Goal: Task Accomplishment & Management: Manage account settings

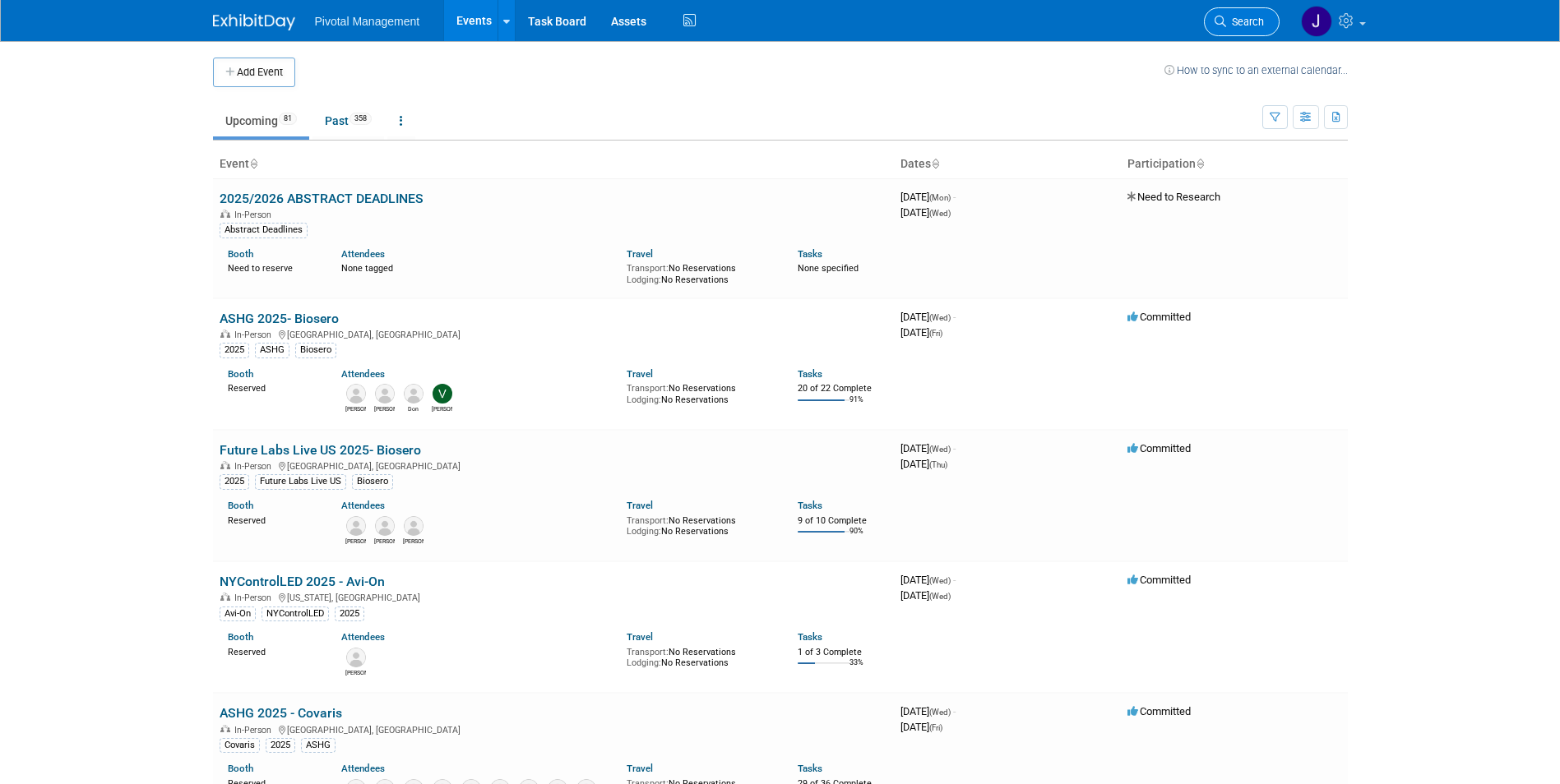
click at [1237, 23] on span "Search" at bounding box center [1244, 21] width 38 height 12
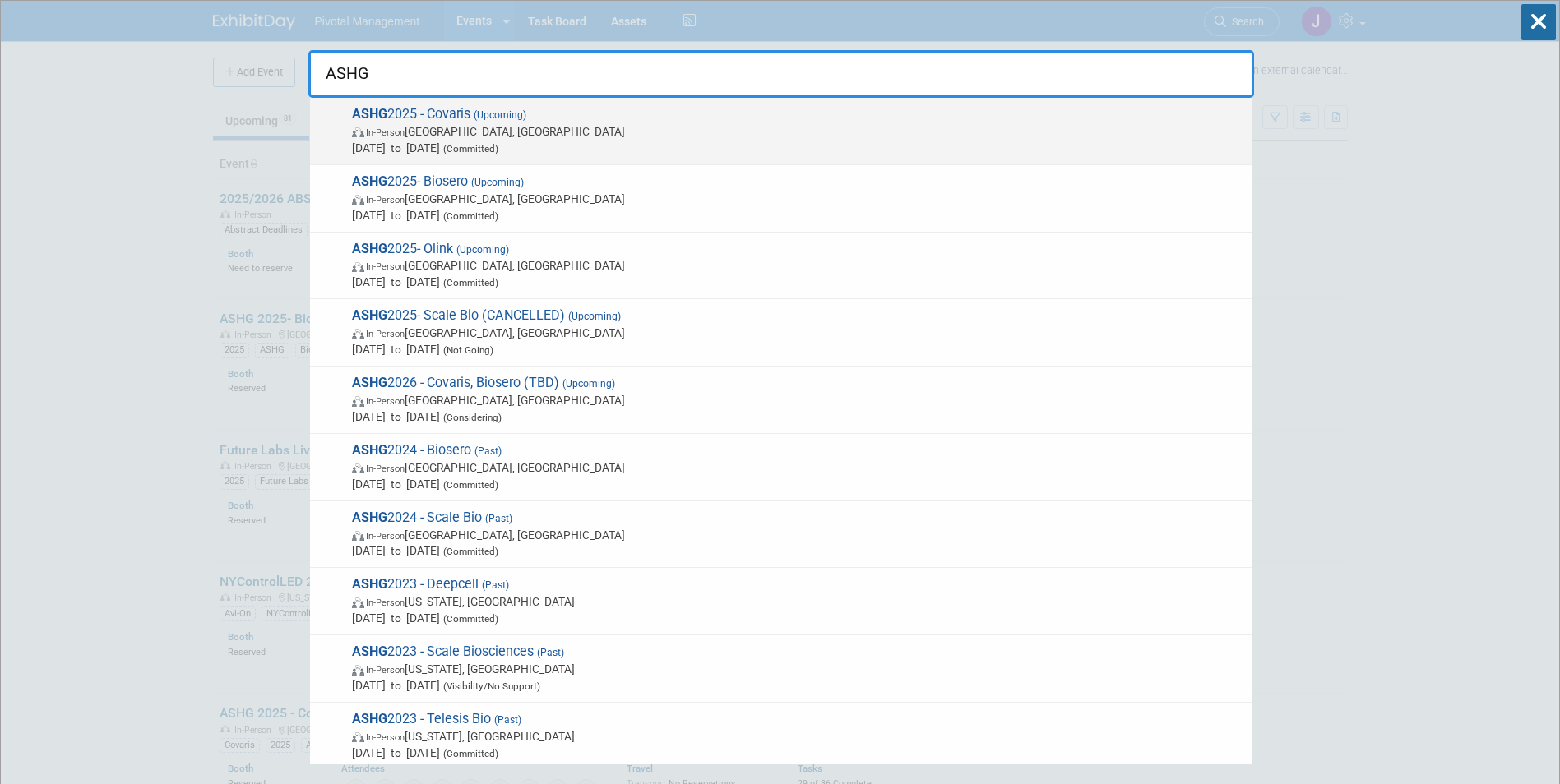
type input "ASHG"
click at [869, 135] on span "In-Person Boston, MA" at bounding box center [798, 131] width 892 height 17
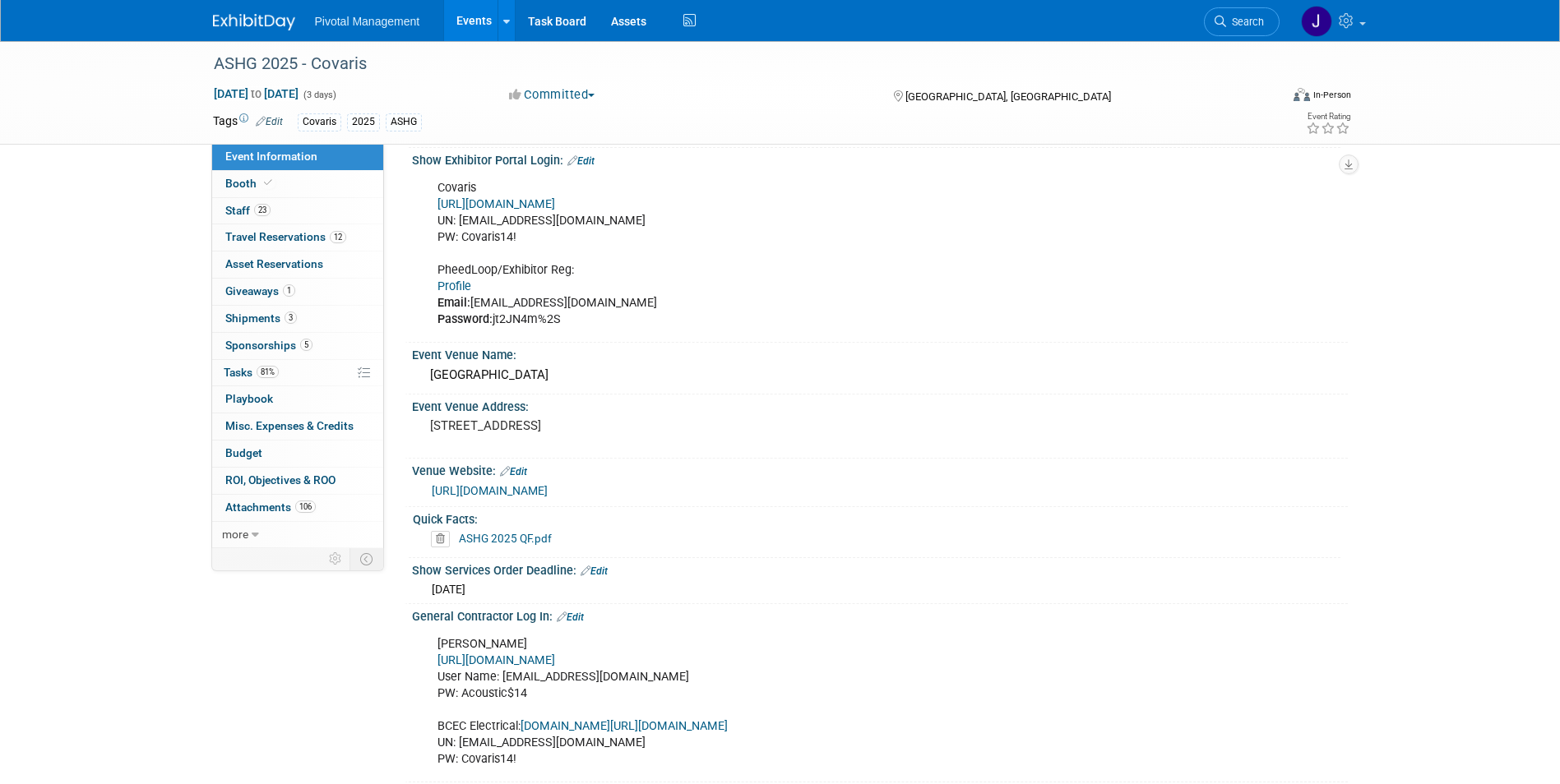
scroll to position [1069, 0]
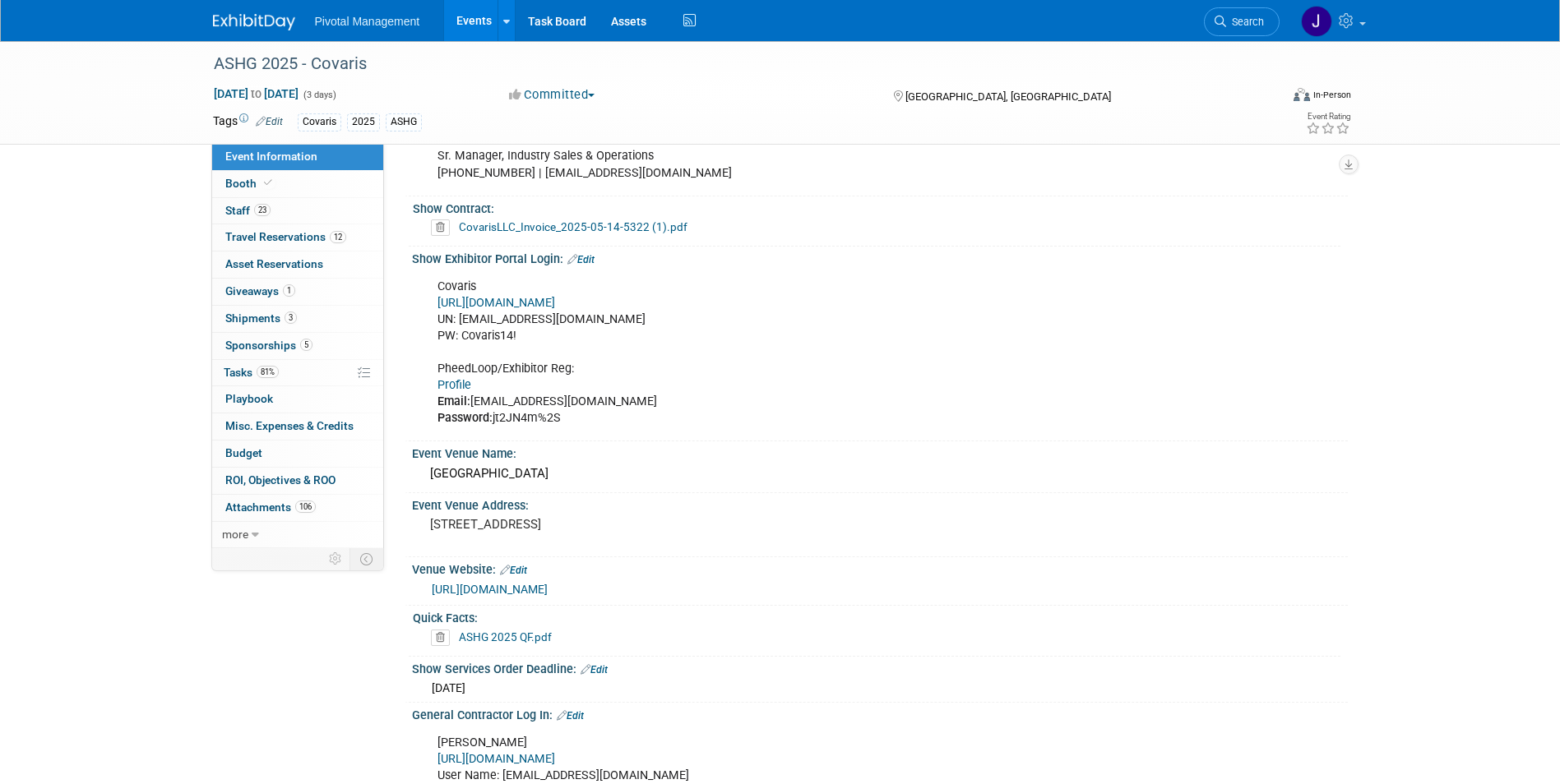
click at [454, 378] on link "Profile" at bounding box center [454, 385] width 34 height 14
drag, startPoint x: 605, startPoint y: 380, endPoint x: 471, endPoint y: 386, distance: 134.1
click at [471, 386] on div "Covaris https://ASHG25.exh.mapyourshow.com/ UN: jgatton@pivotalmgt.com PW: Cova…" at bounding box center [796, 353] width 741 height 165
copy div "jgatton@pivotalmgt.com"
click at [602, 422] on div "Show Exhibitor Portal Login: Edit Covaris https://ASHG25.exh.mapyourshow.com/ U…" at bounding box center [876, 344] width 943 height 195
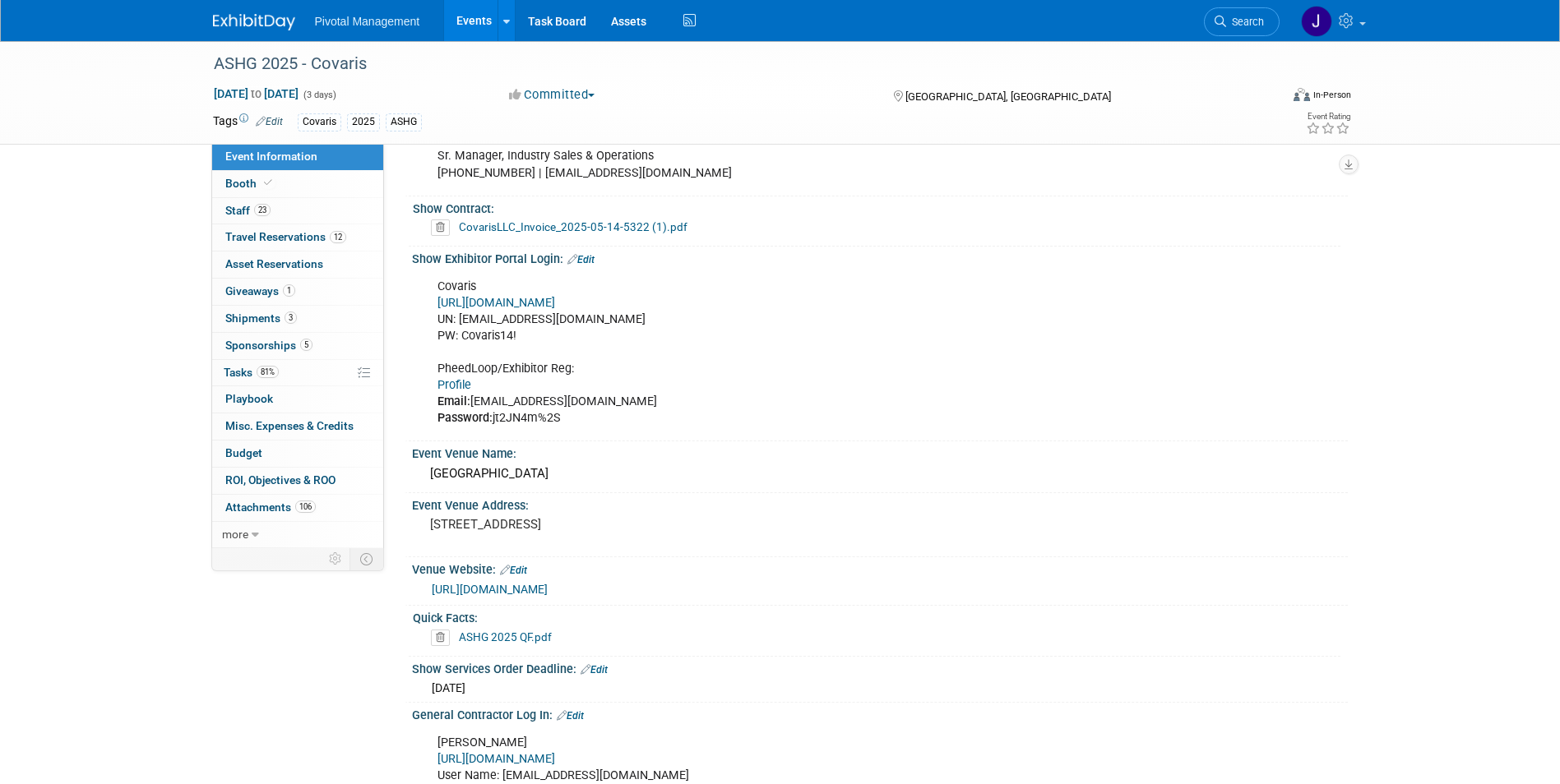
click at [491, 411] on b "Password:" at bounding box center [465, 418] width 55 height 14
drag, startPoint x: 494, startPoint y: 399, endPoint x: 560, endPoint y: 400, distance: 66.0
click at [560, 400] on div "Covaris https://ASHG25.exh.mapyourshow.com/ UN: jgatton@pivotalmgt.com PW: Cova…" at bounding box center [796, 353] width 741 height 165
copy div "jt2JN4m%2S"
click at [1239, 20] on span "Search" at bounding box center [1244, 21] width 38 height 12
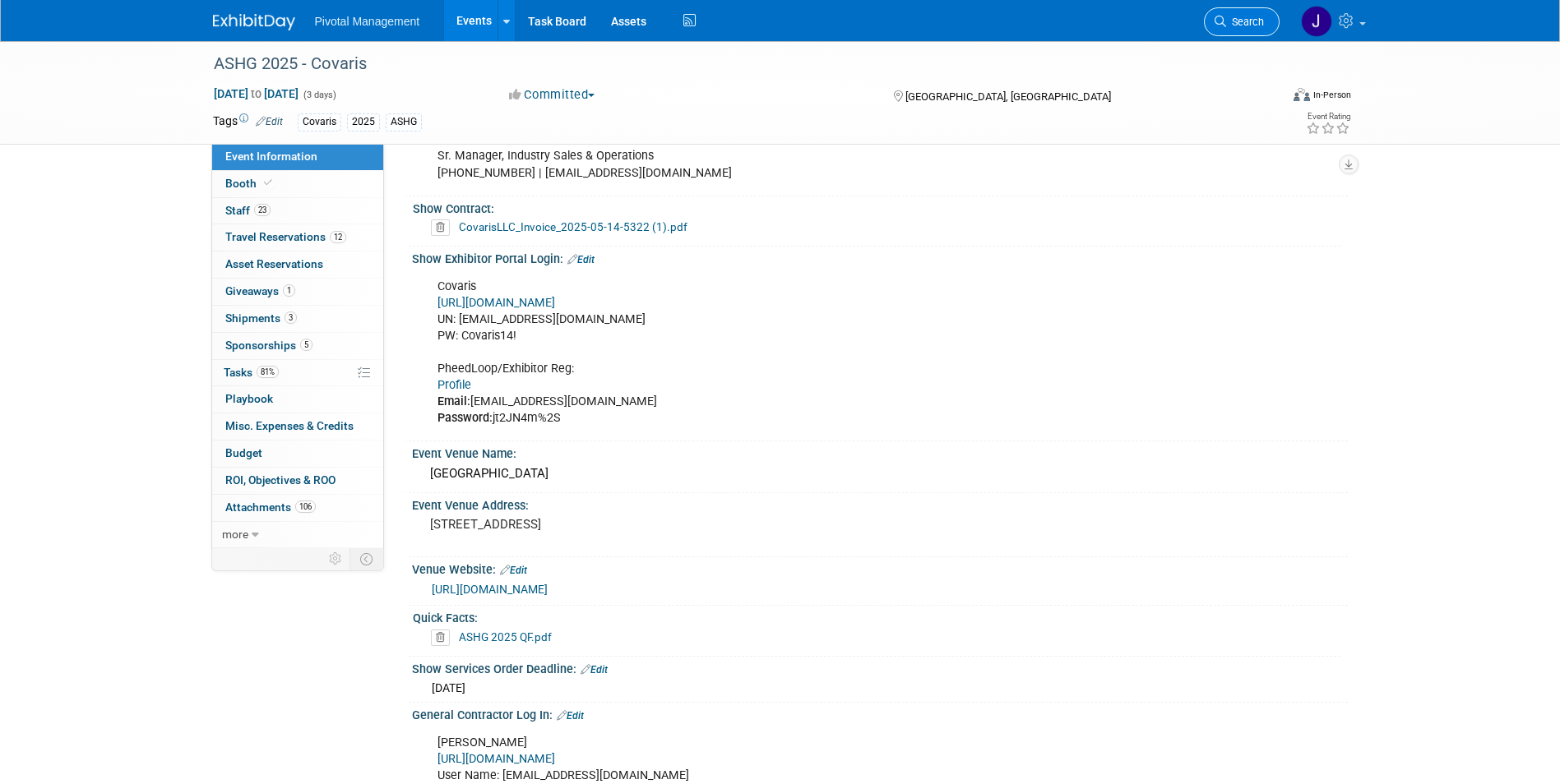
scroll to position [0, 0]
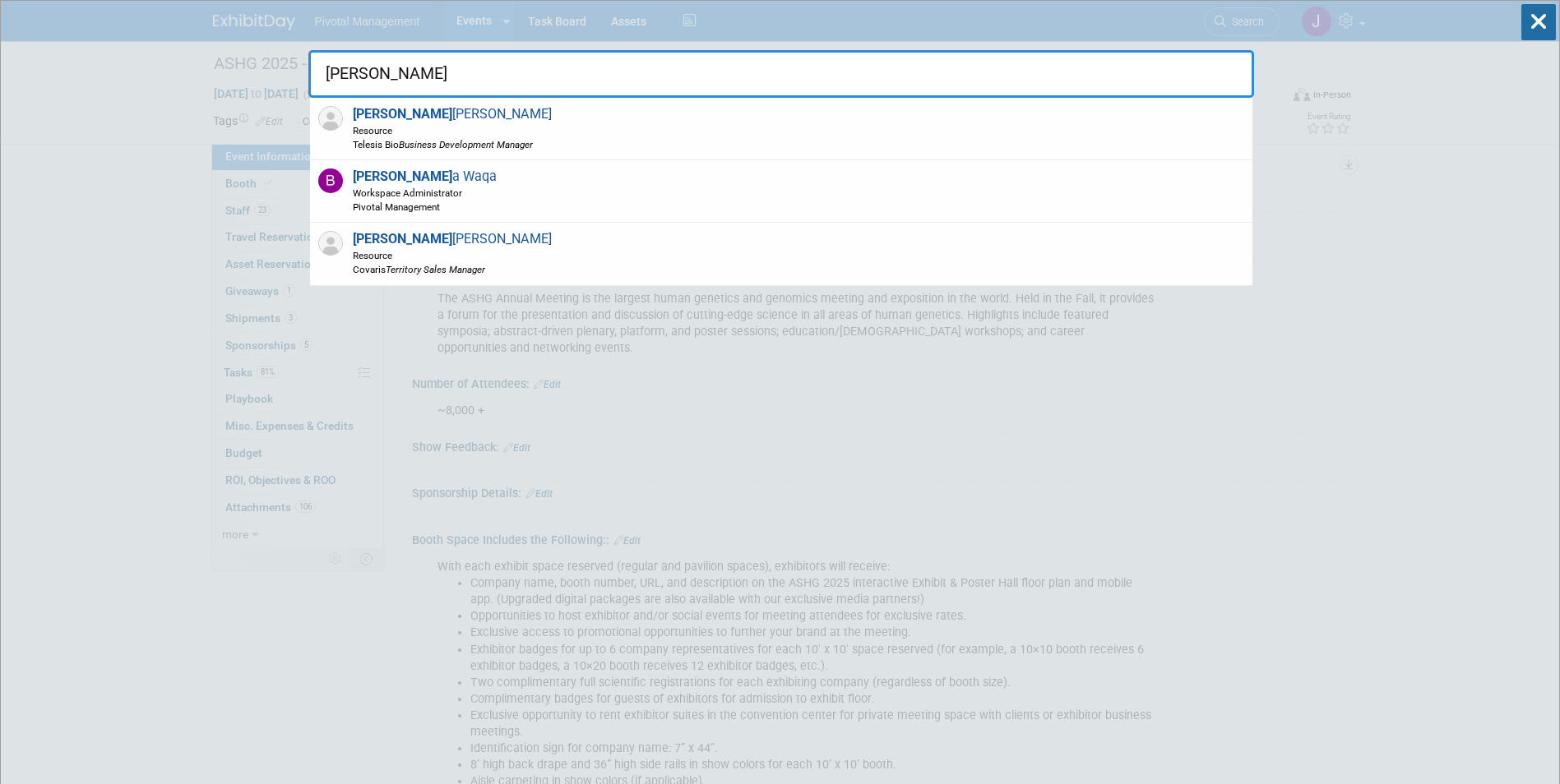
type input "brian"
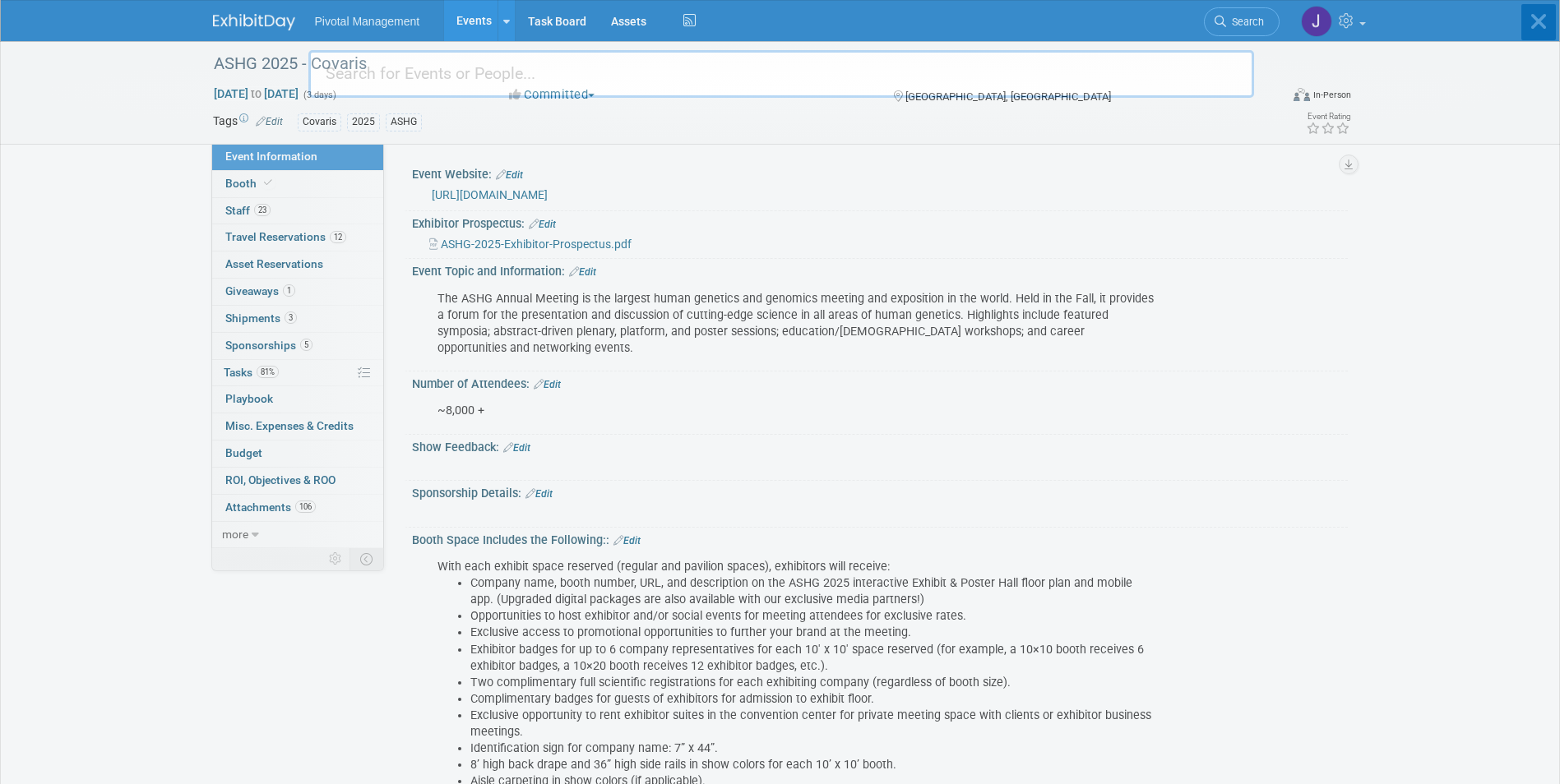
click at [1349, 21] on body "Pivotal Management Events Add Event Bulk Upload Events Shareable Event Boards R…" at bounding box center [780, 392] width 1560 height 784
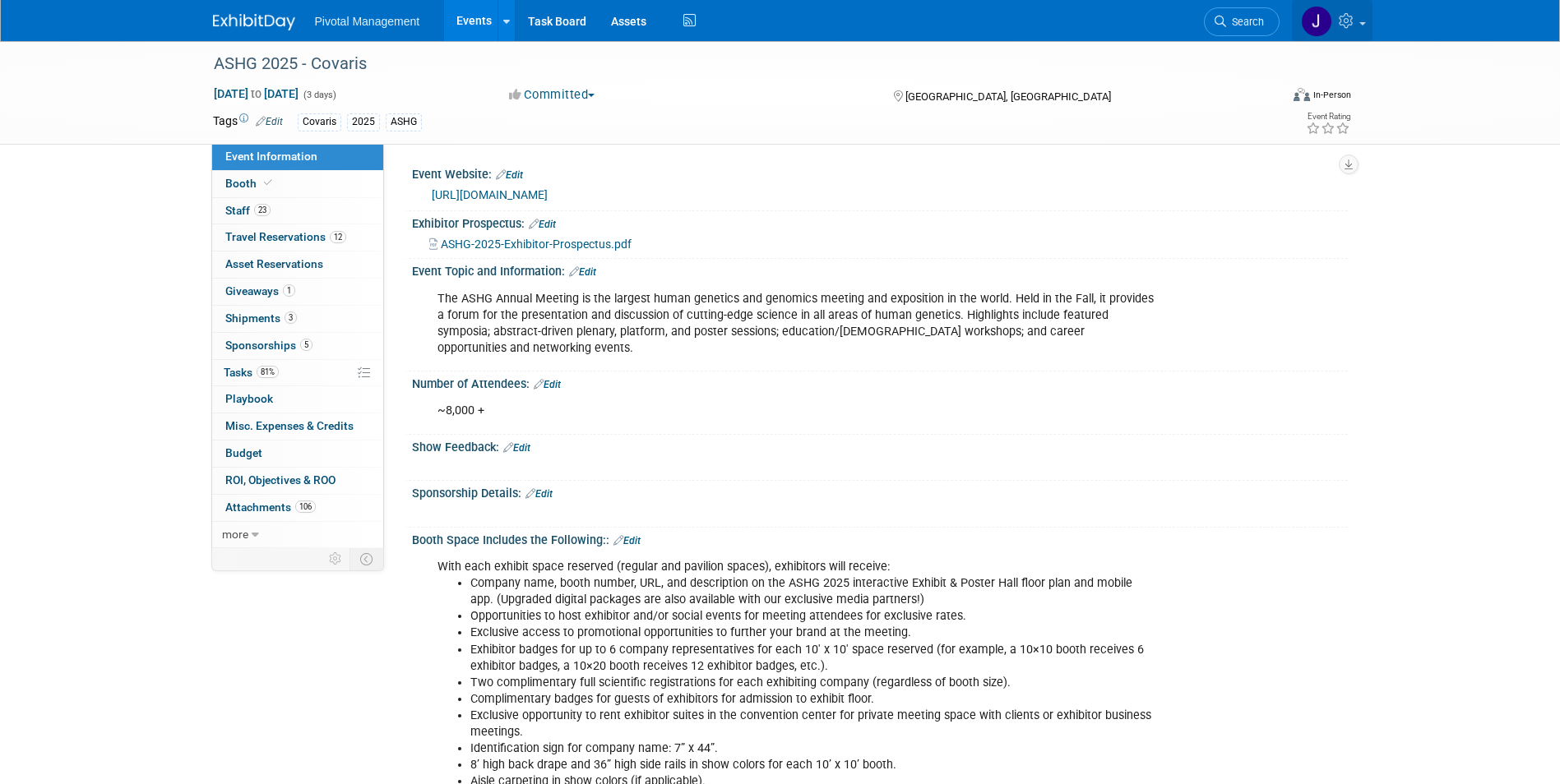
click at [1349, 21] on icon at bounding box center [1348, 20] width 19 height 15
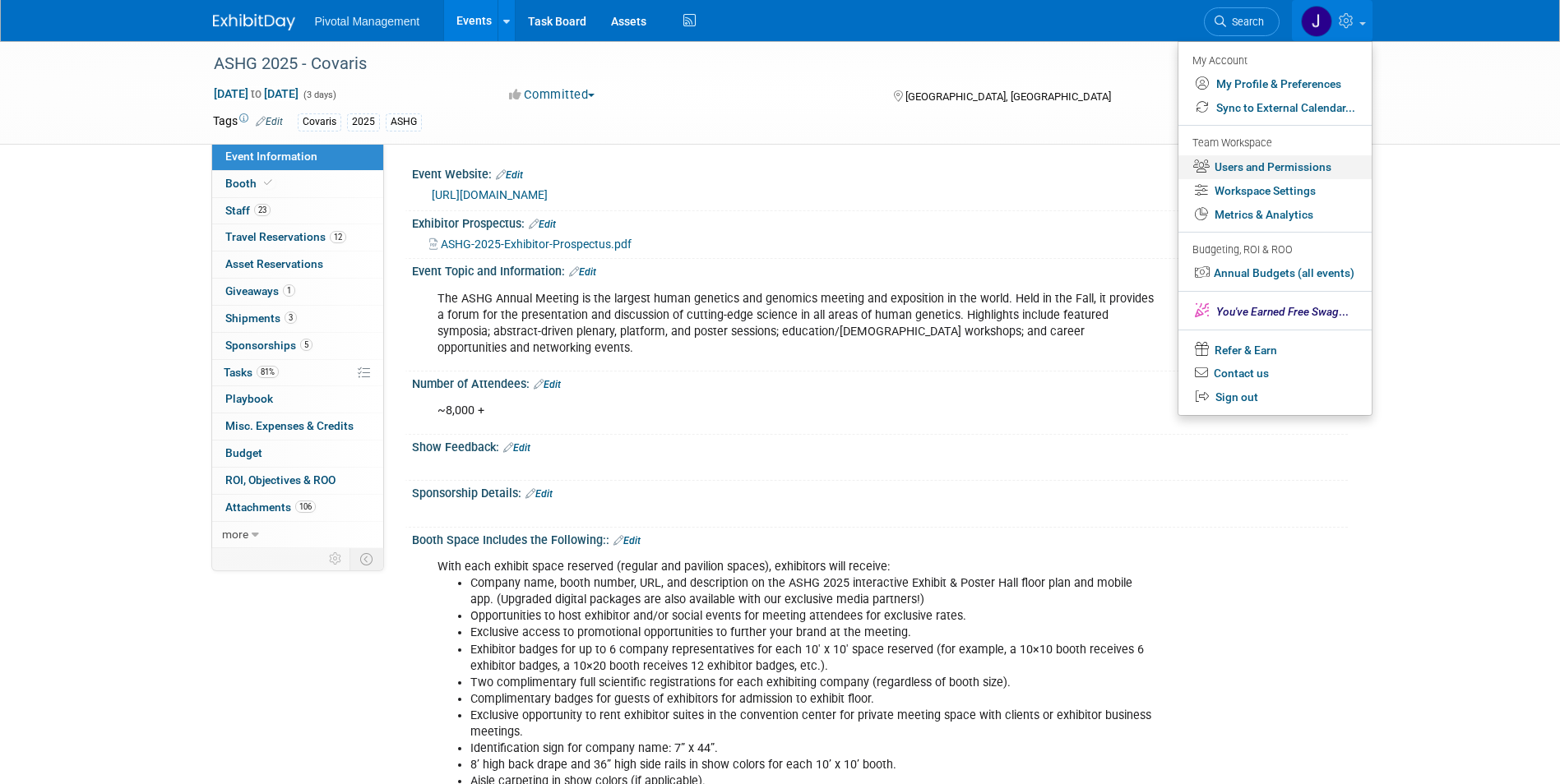
click at [1318, 162] on link "Users and Permissions" at bounding box center [1274, 167] width 193 height 24
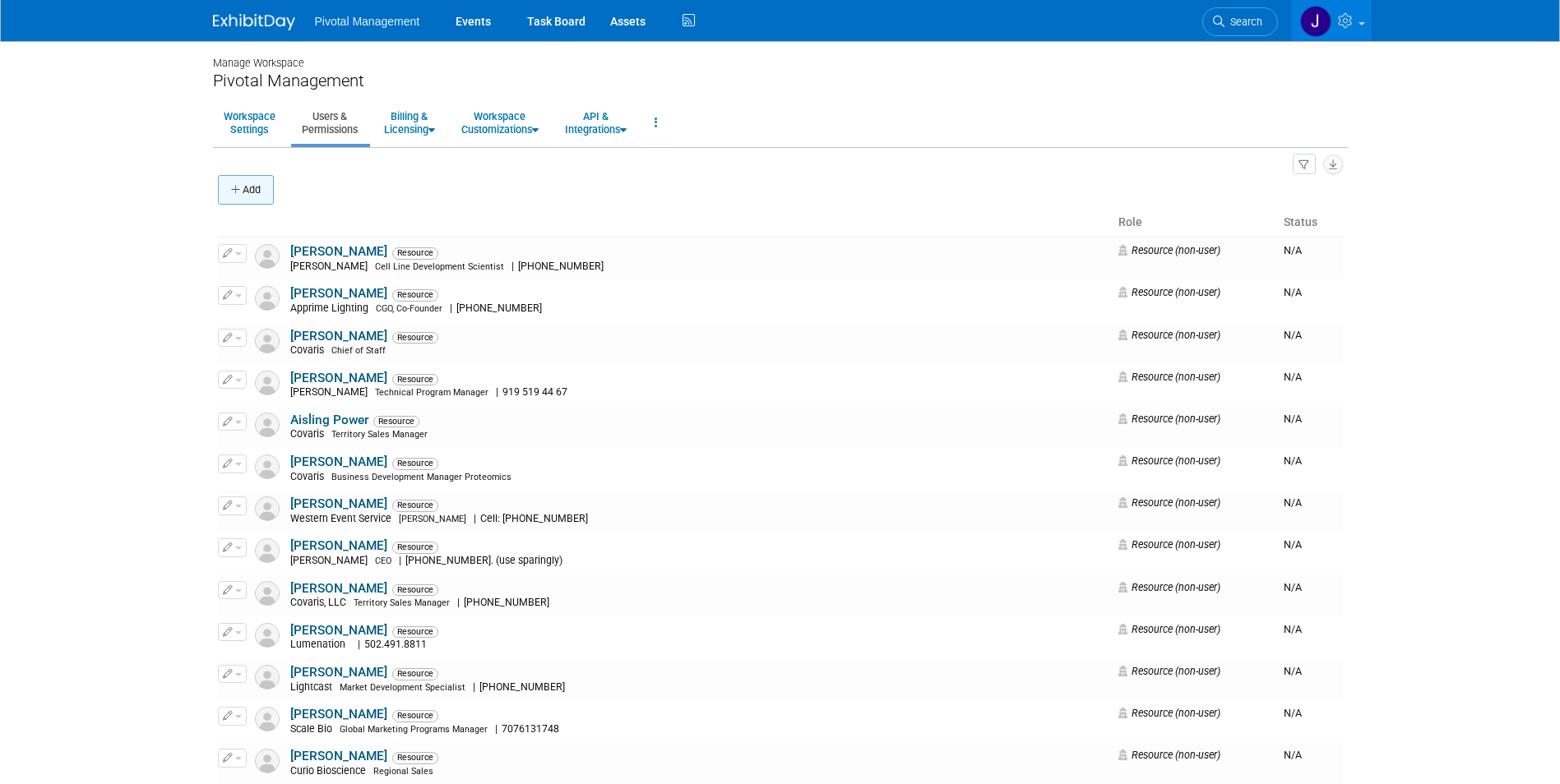
click at [257, 192] on button "Add" at bounding box center [245, 190] width 56 height 29
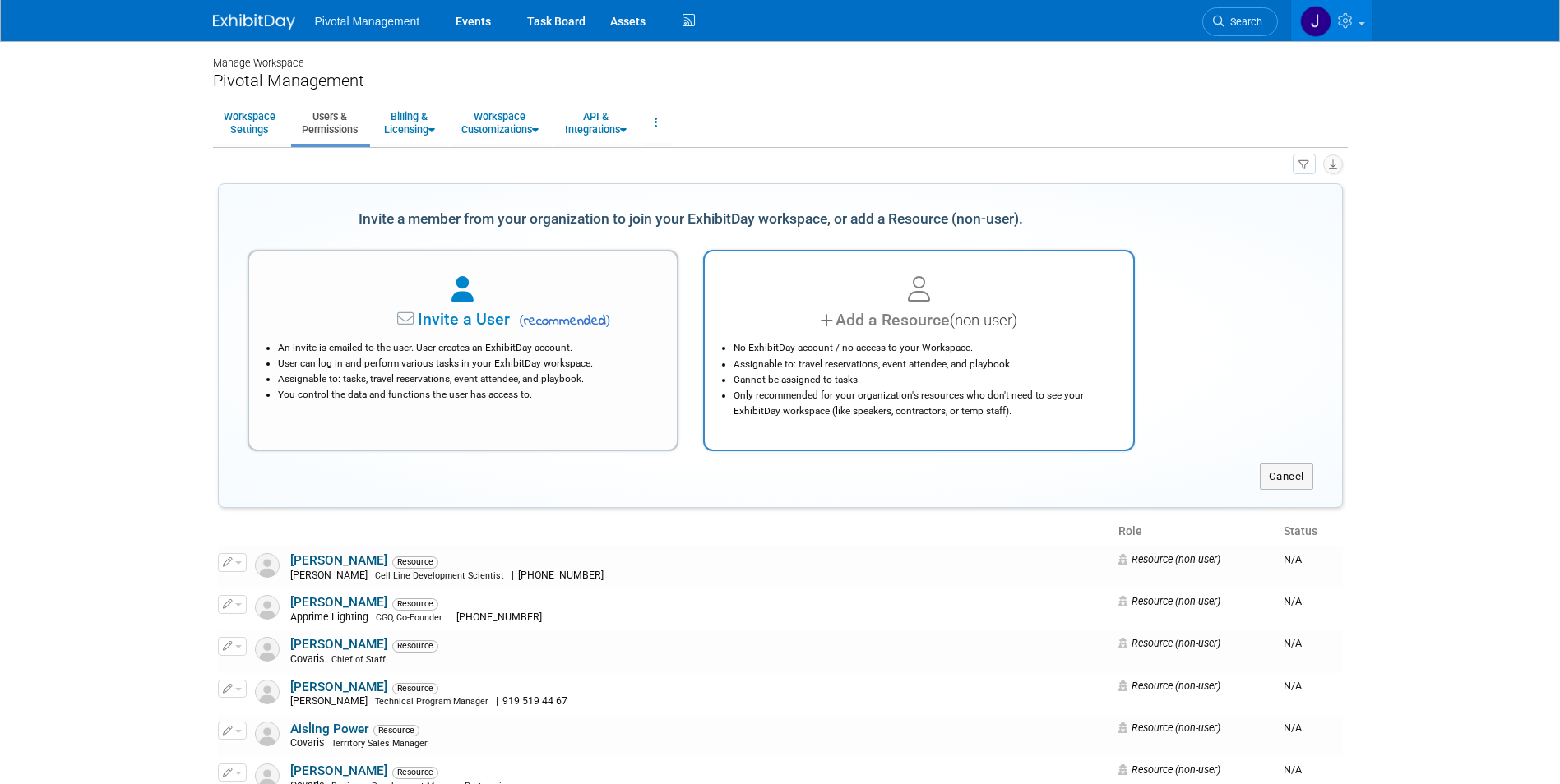
click at [942, 319] on div "Add a Resource (non-user)" at bounding box center [919, 320] width 387 height 24
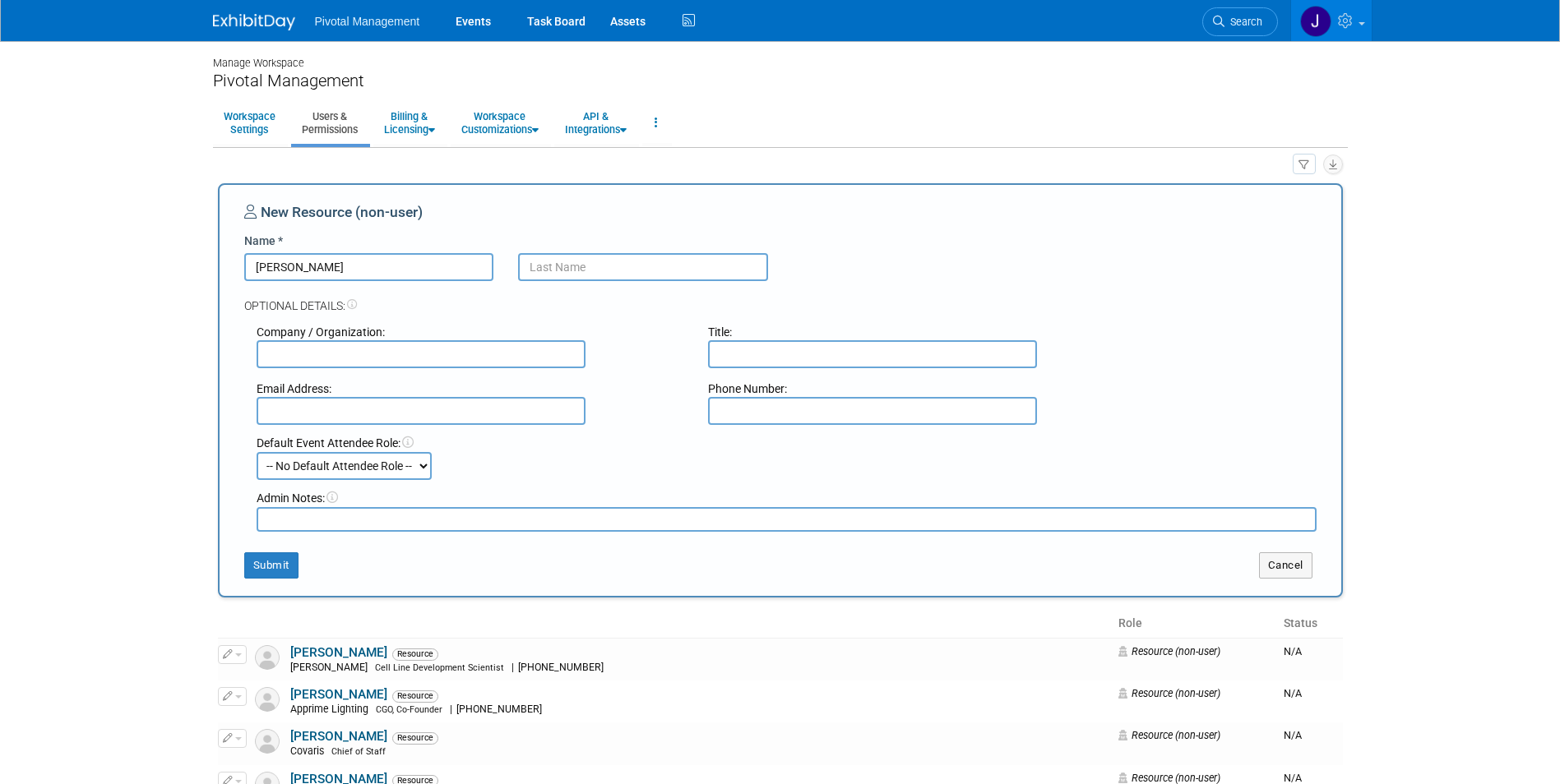
type input "Brian"
type input "Gillander"
click at [354, 355] on input "text" at bounding box center [421, 354] width 329 height 28
type input "Covaris, LLC"
click at [836, 358] on input "text" at bounding box center [872, 354] width 329 height 28
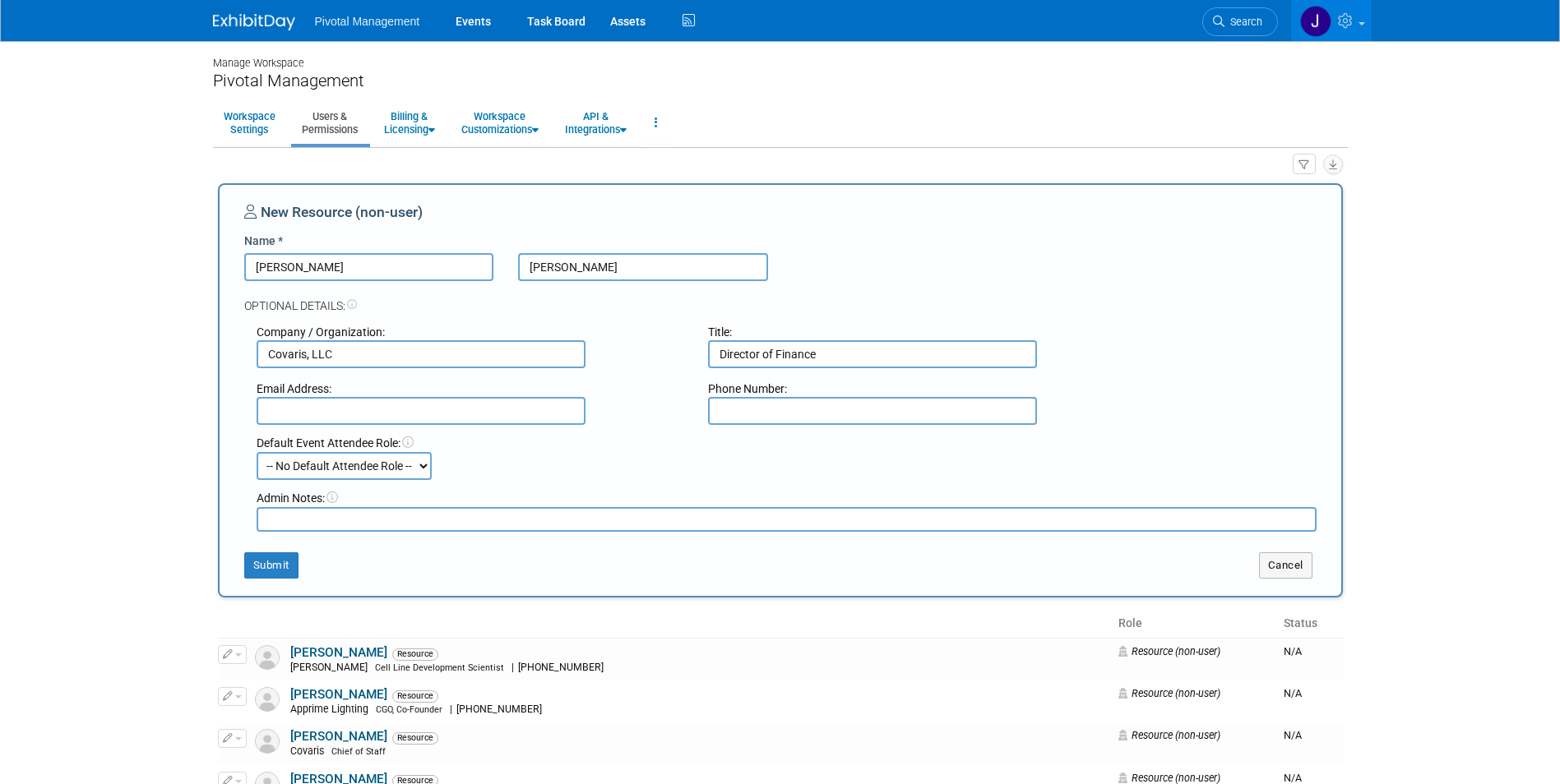
type input "Director of Finance"
click at [322, 407] on input "text" at bounding box center [421, 411] width 329 height 28
paste input "bgillander@covaris.com"
type input "bgillander@covaris.com"
click at [542, 452] on div "Default Event Attendee Role: -- No Default Attendee Role -- Applications Busine…" at bounding box center [786, 457] width 1084 height 45
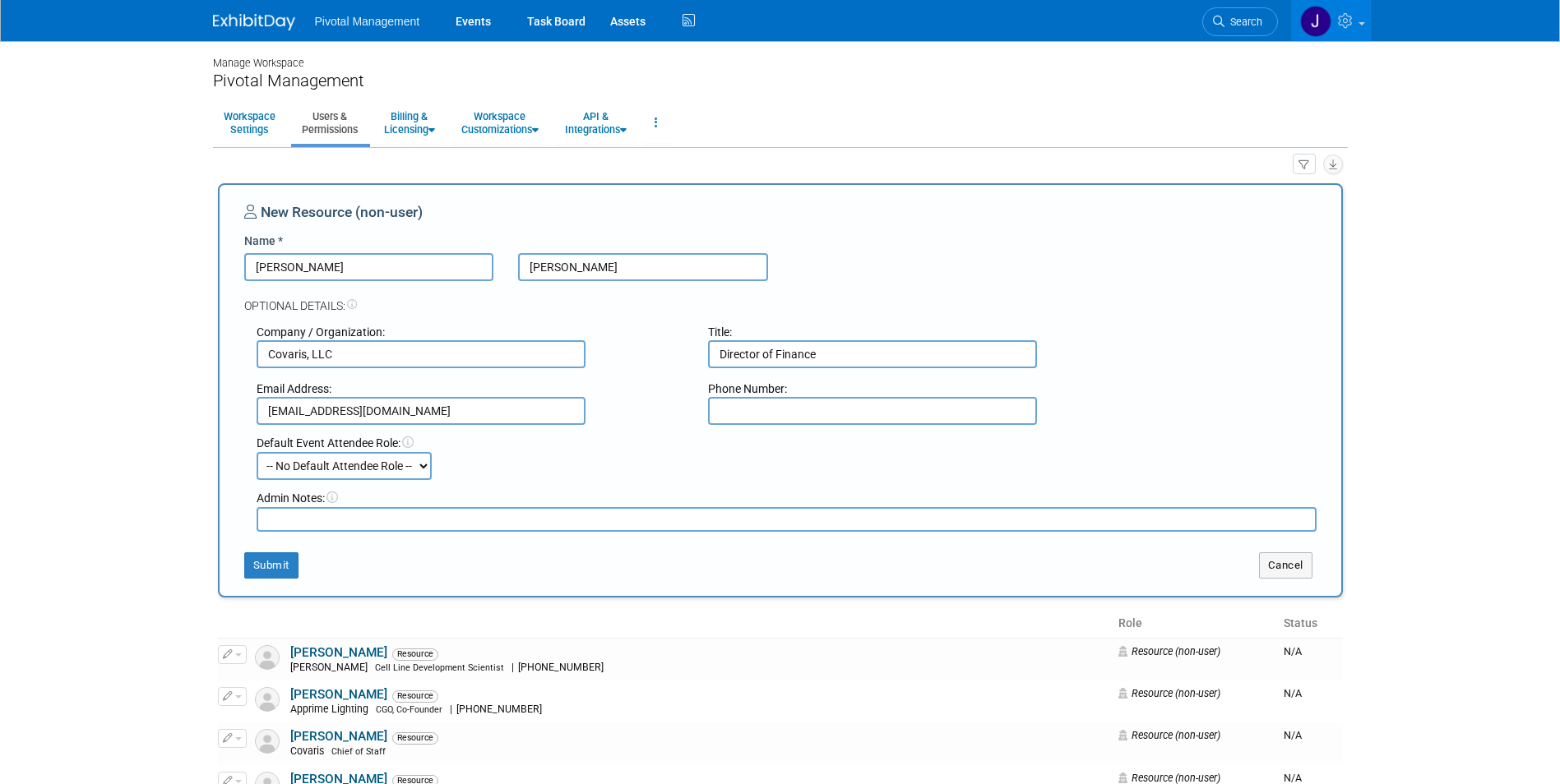
click at [285, 408] on input "bgillander@covaris.com" at bounding box center [421, 411] width 329 height 28
click at [270, 409] on input "bgillander@covaris.com" at bounding box center [421, 411] width 329 height 28
click at [264, 563] on button "Submit" at bounding box center [271, 566] width 54 height 27
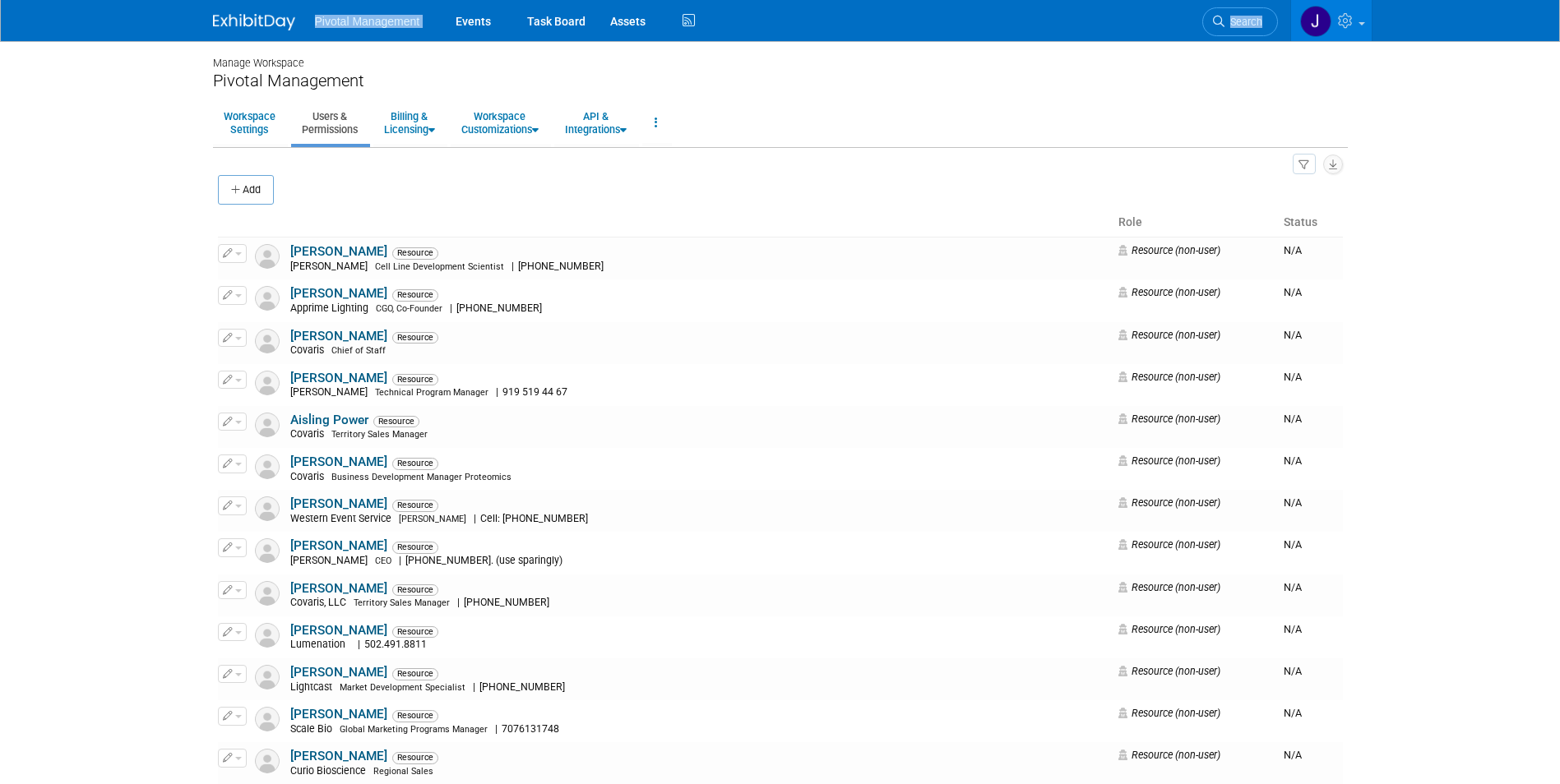
click at [239, 30] on div "Pivotal Management Events Task Board Assets" at bounding box center [780, 20] width 1160 height 41
click at [259, 13] on link at bounding box center [264, 14] width 102 height 13
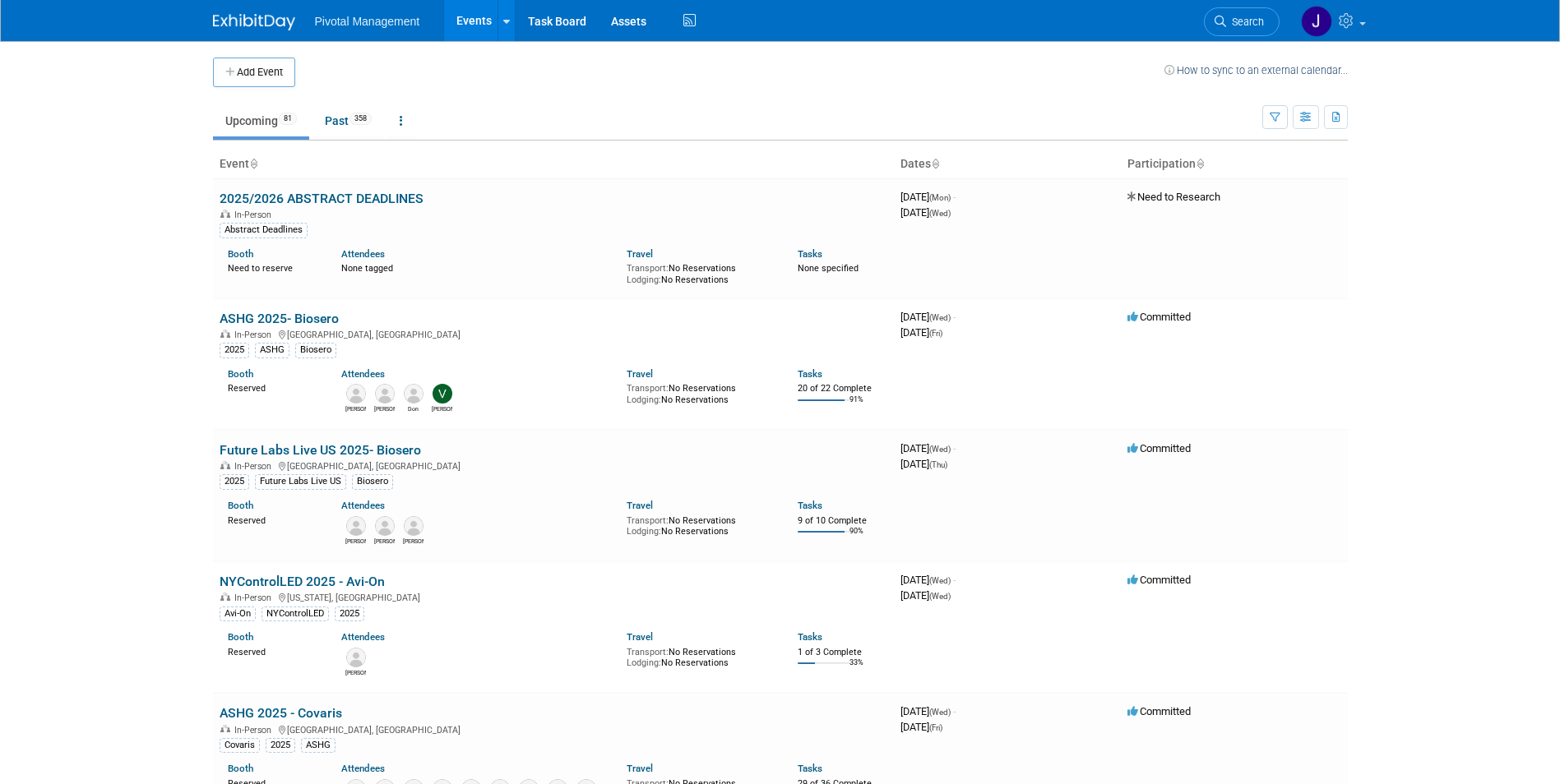
click at [1239, 17] on span "Search" at bounding box center [1244, 21] width 38 height 12
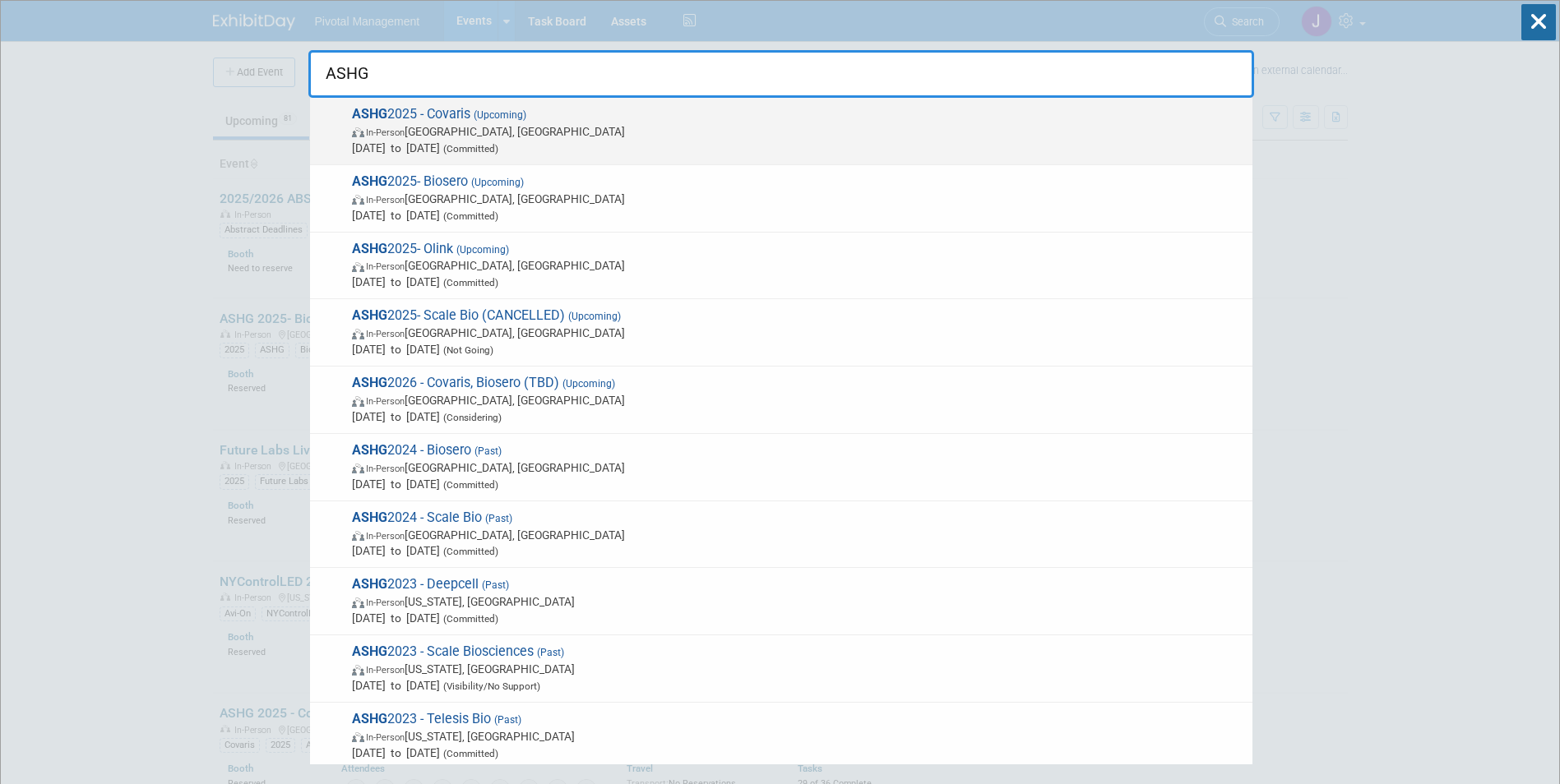
type input "ASHG"
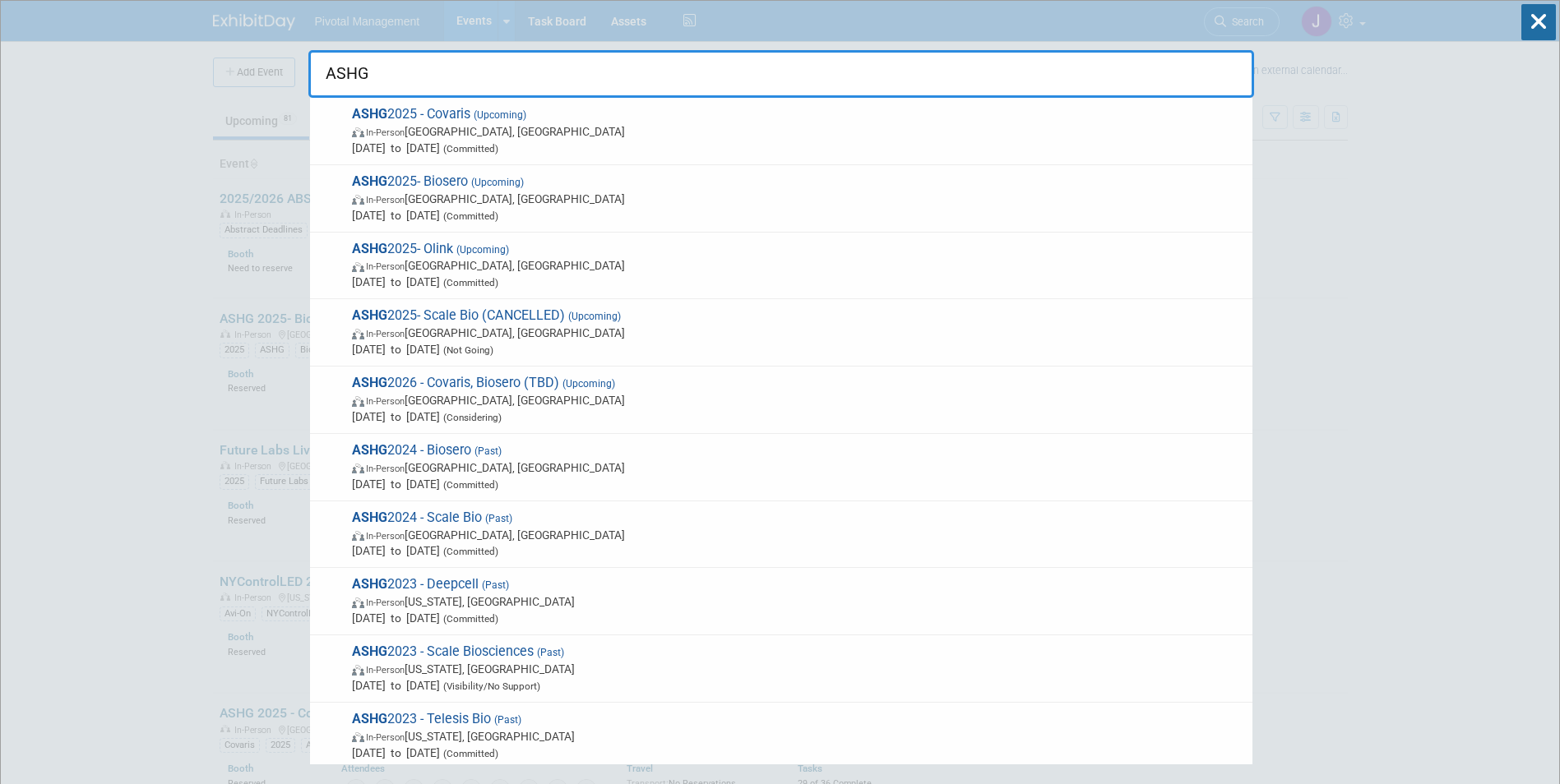
click at [773, 145] on span "[DATE] to [DATE] (Committed)" at bounding box center [798, 148] width 892 height 17
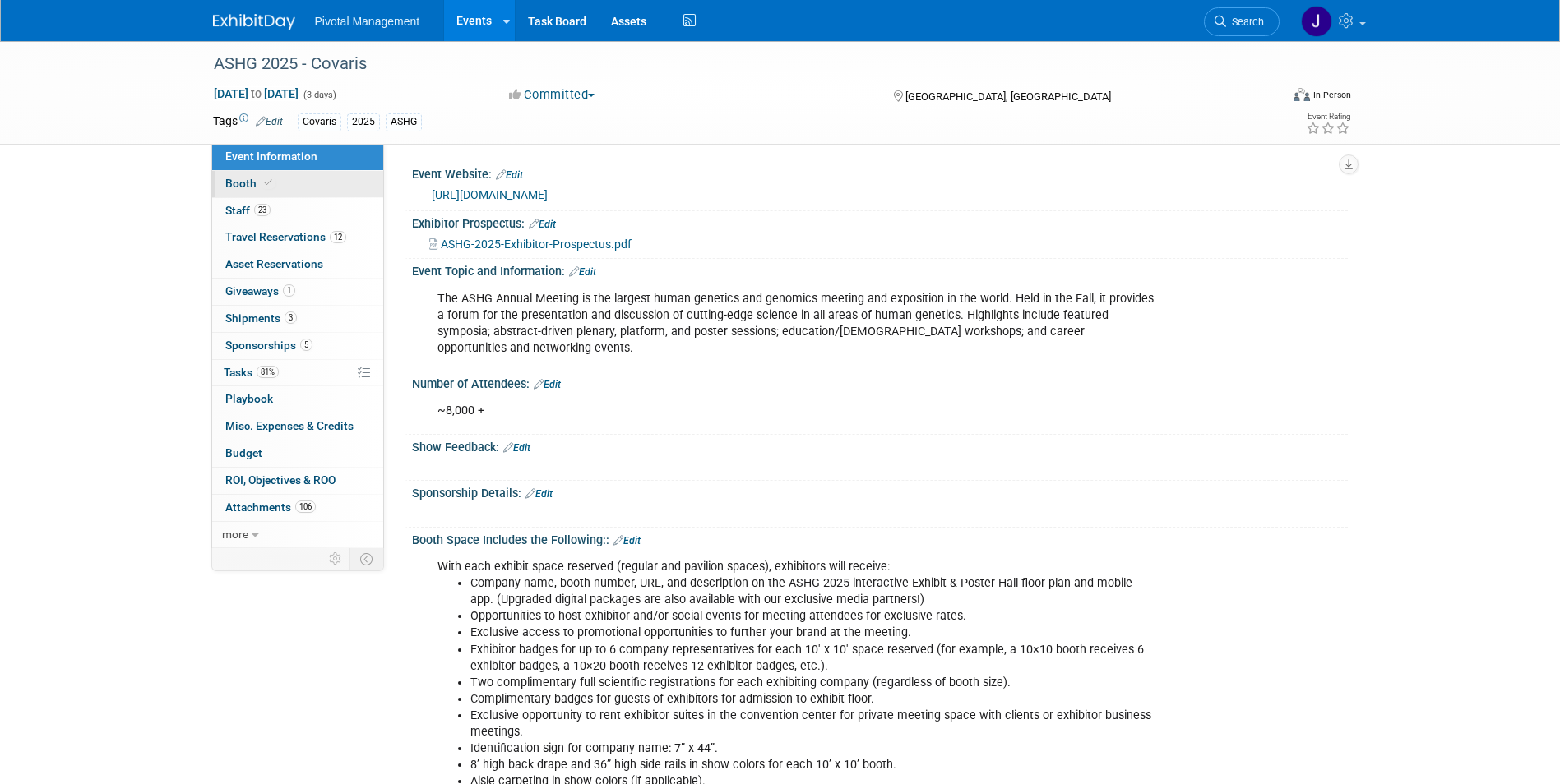
click at [232, 185] on span "Booth" at bounding box center [250, 184] width 51 height 13
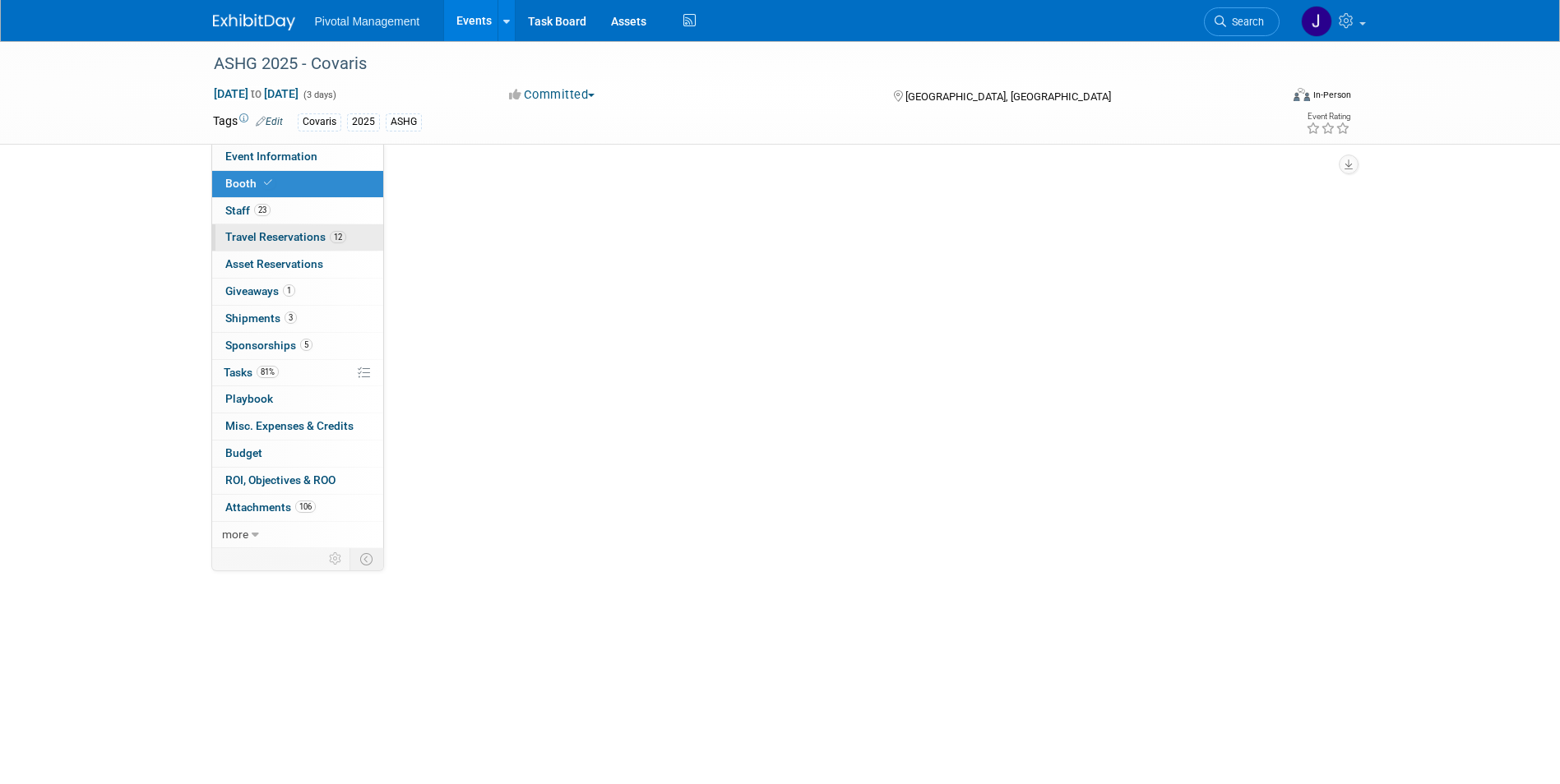
select select "Yes"
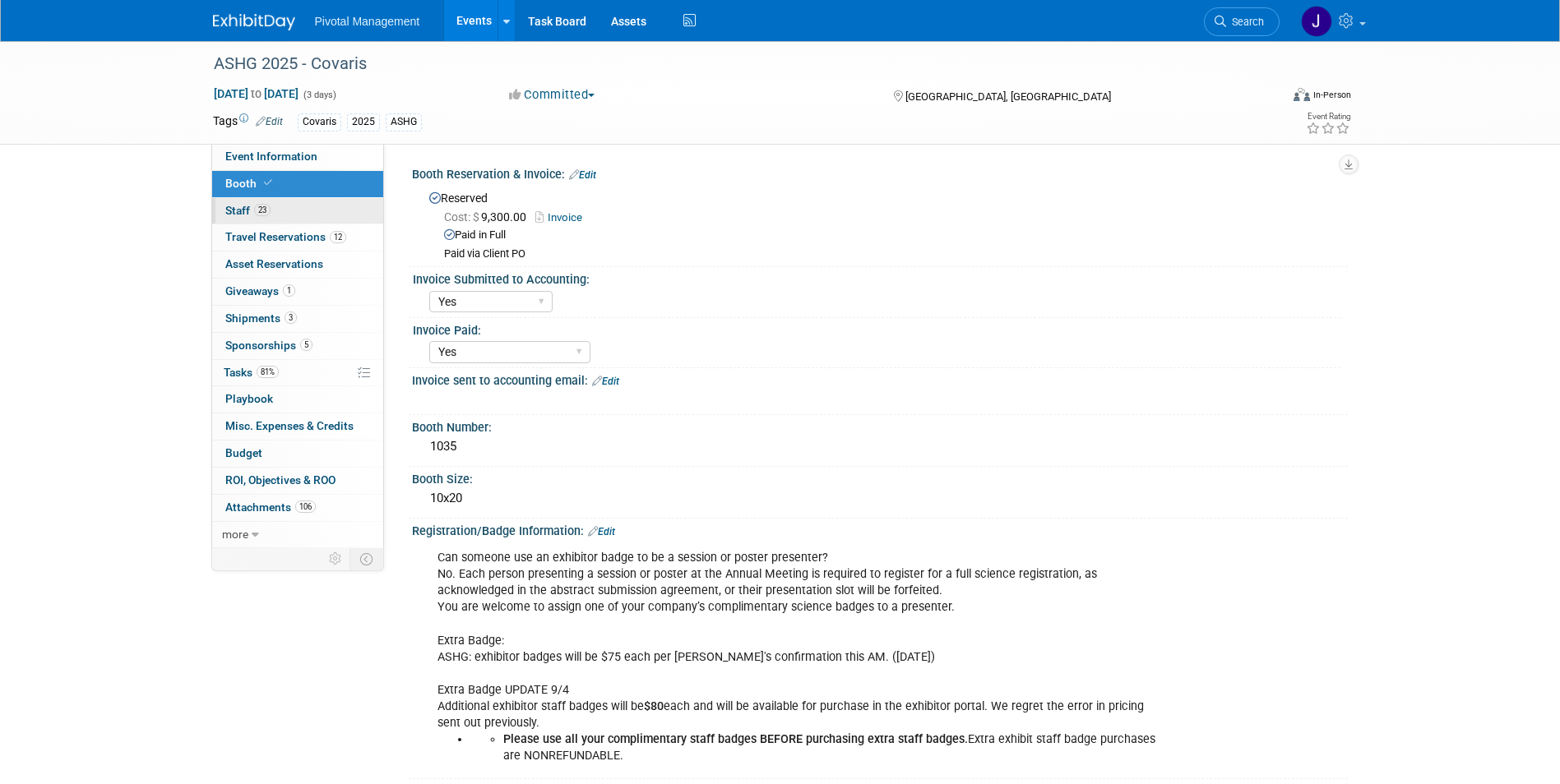
click at [295, 203] on link "23 Staff 23" at bounding box center [297, 211] width 171 height 27
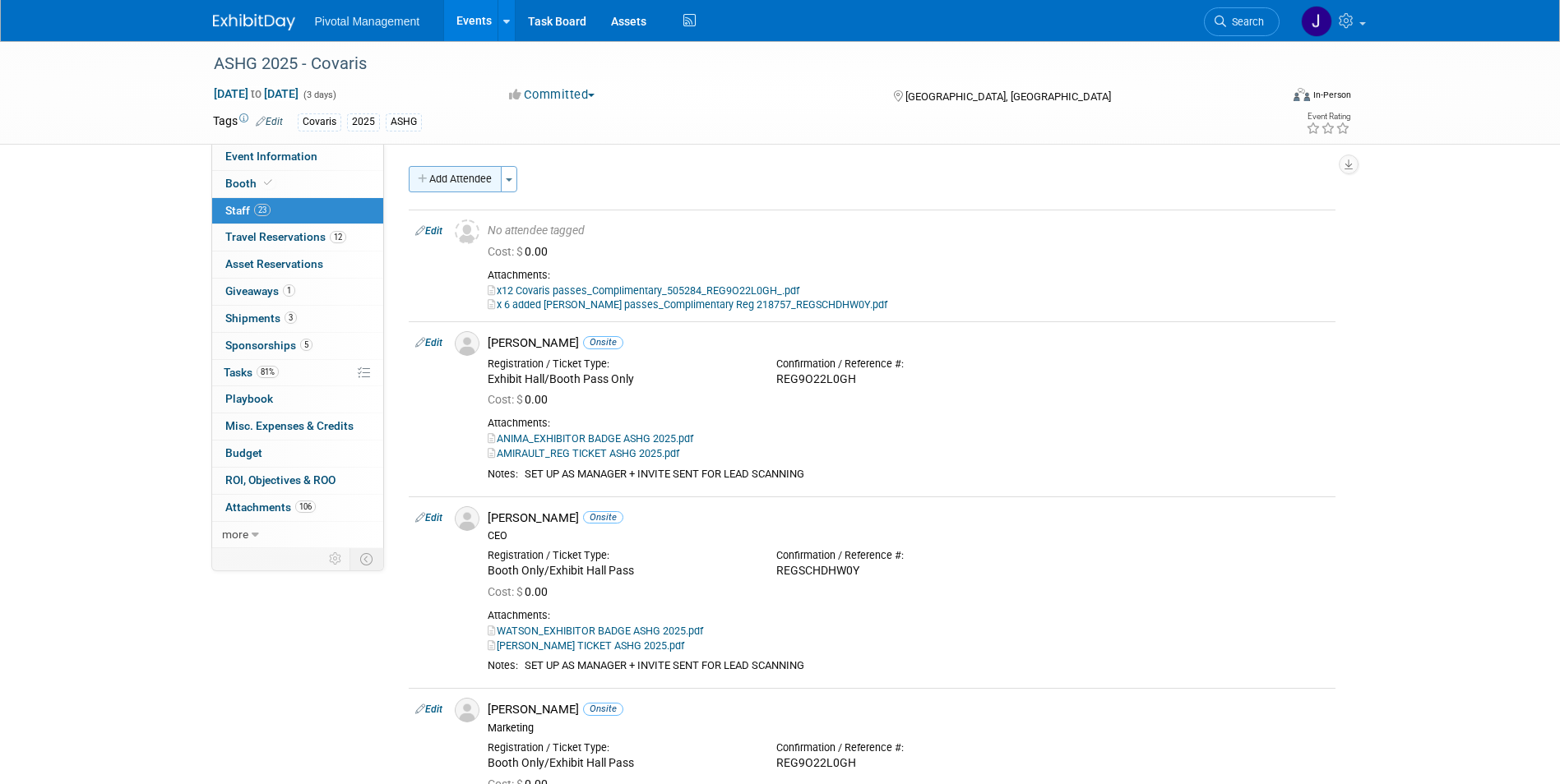
click at [451, 185] on button "Add Attendee" at bounding box center [455, 179] width 93 height 27
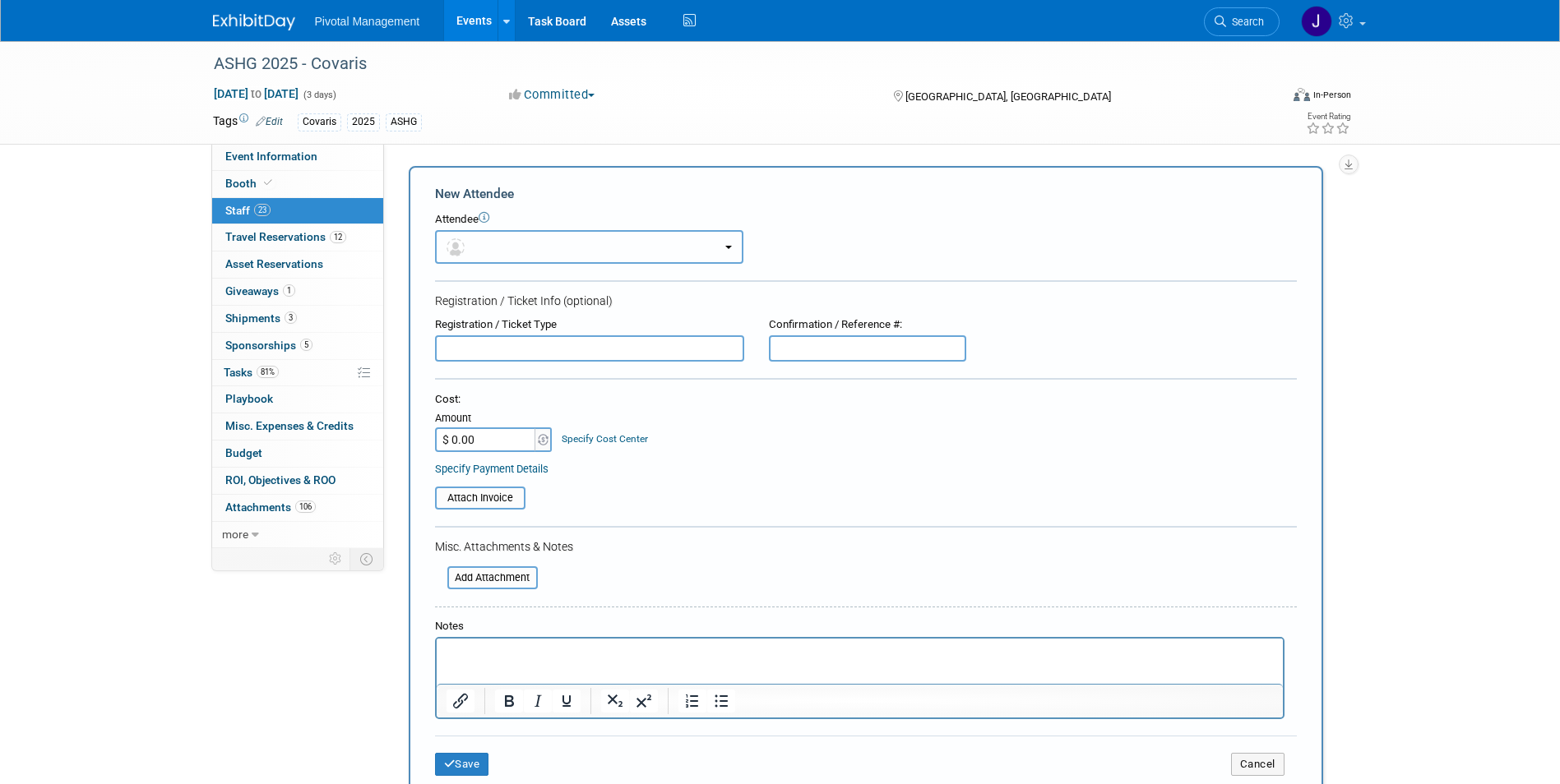
click at [686, 242] on button "button" at bounding box center [589, 247] width 309 height 34
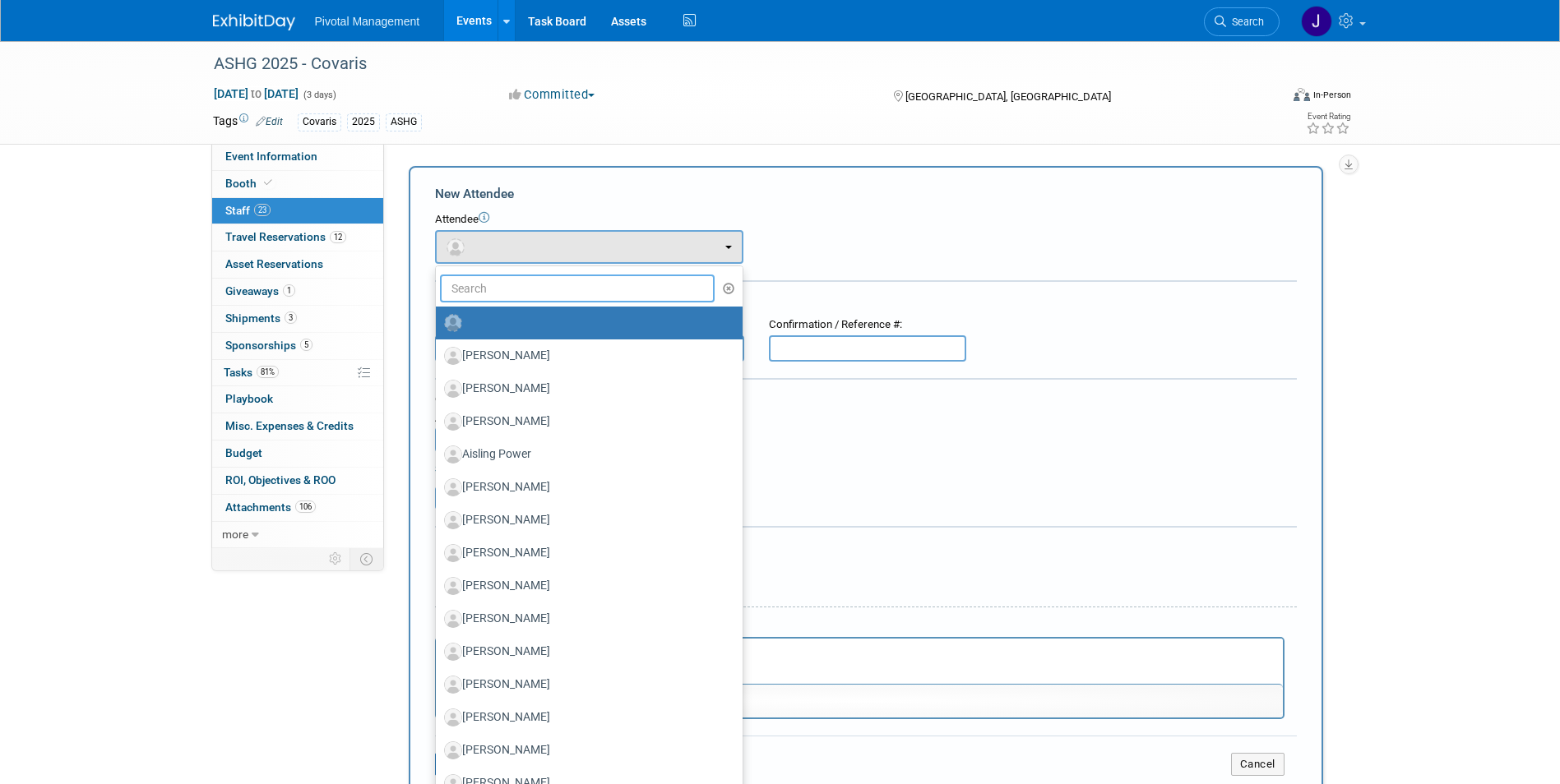
click at [594, 297] on input "text" at bounding box center [578, 288] width 275 height 28
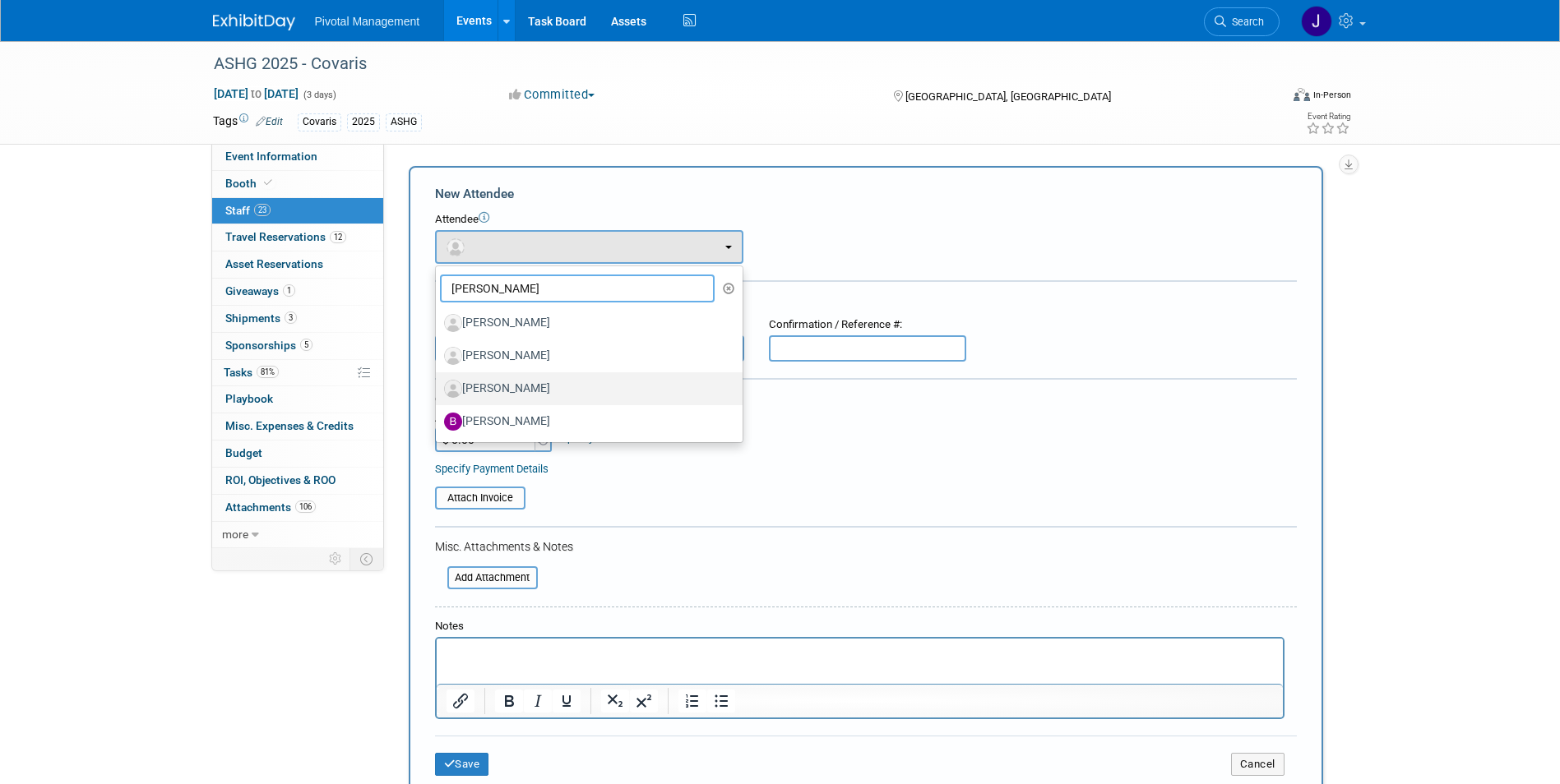
type input "[PERSON_NAME]"
click at [585, 374] on link "[PERSON_NAME]" at bounding box center [589, 389] width 307 height 33
click at [558, 389] on label "[PERSON_NAME]" at bounding box center [585, 388] width 282 height 27
click at [438, 389] on input "[PERSON_NAME]" at bounding box center [433, 387] width 11 height 11
select select "e2b4f224-bbca-4fb0-ace6-d941f1d04433"
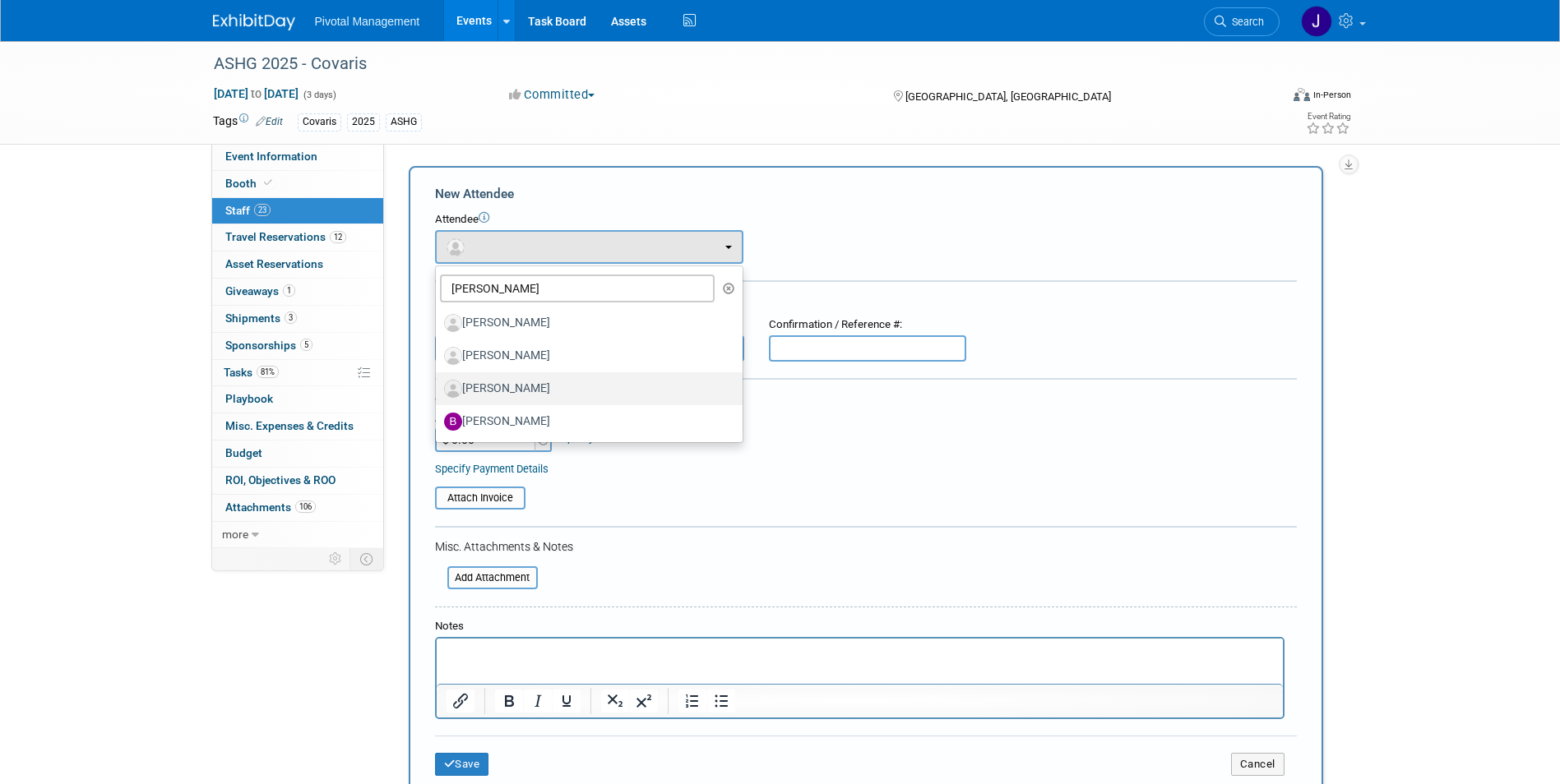
select select "1"
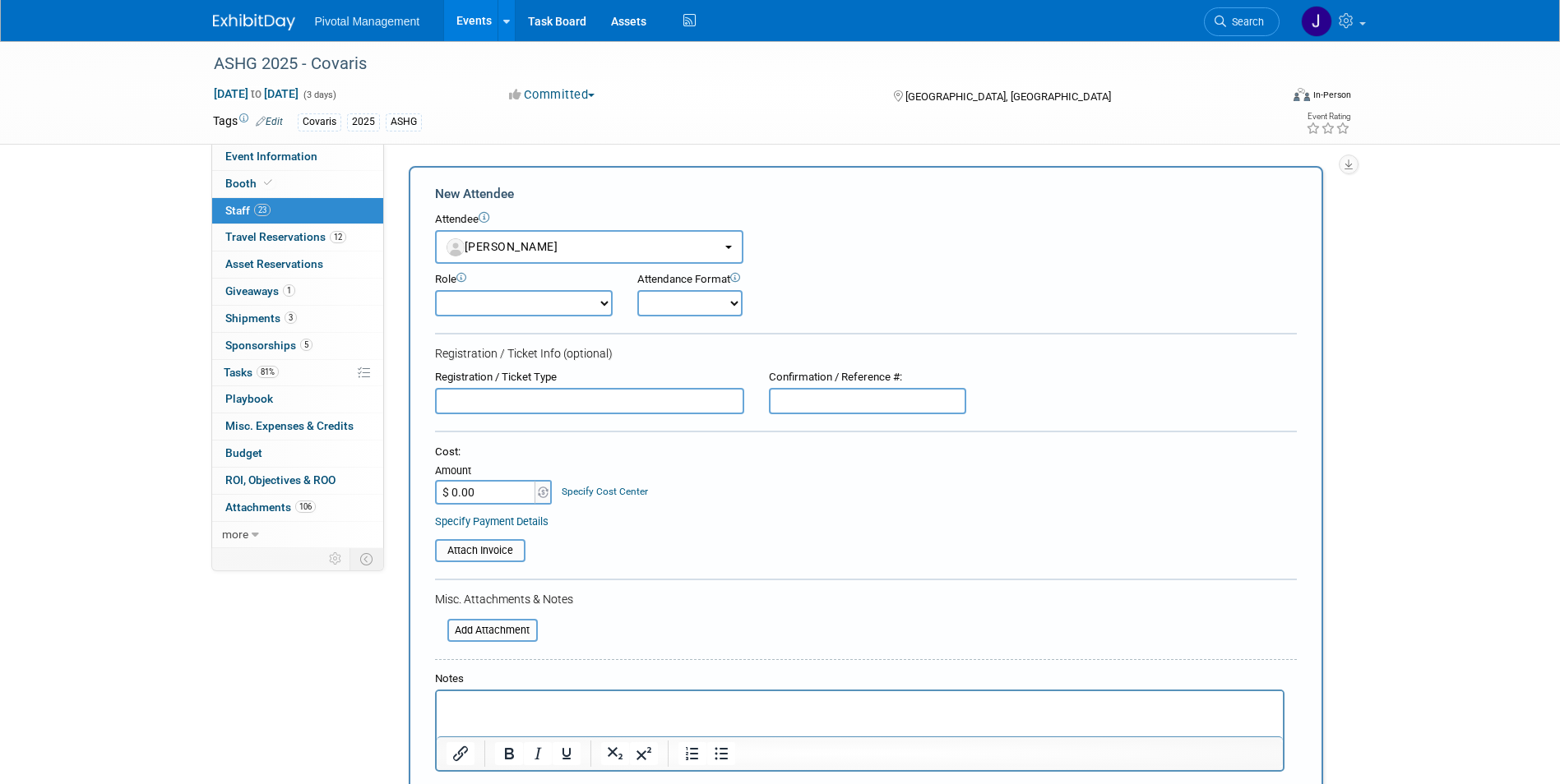
click at [520, 404] on input "text" at bounding box center [589, 401] width 309 height 27
type input "Exhibit Only/Booth Staff"
click at [526, 308] on select "Applications Business Development CCO CEO CGO, Co-Founder CRO Demonstrator" at bounding box center [523, 303] width 177 height 27
click at [761, 350] on div "Registration / Ticket Info (optional)" at bounding box center [866, 353] width 861 height 17
click at [701, 303] on select "Onsite Remote" at bounding box center [690, 303] width 106 height 27
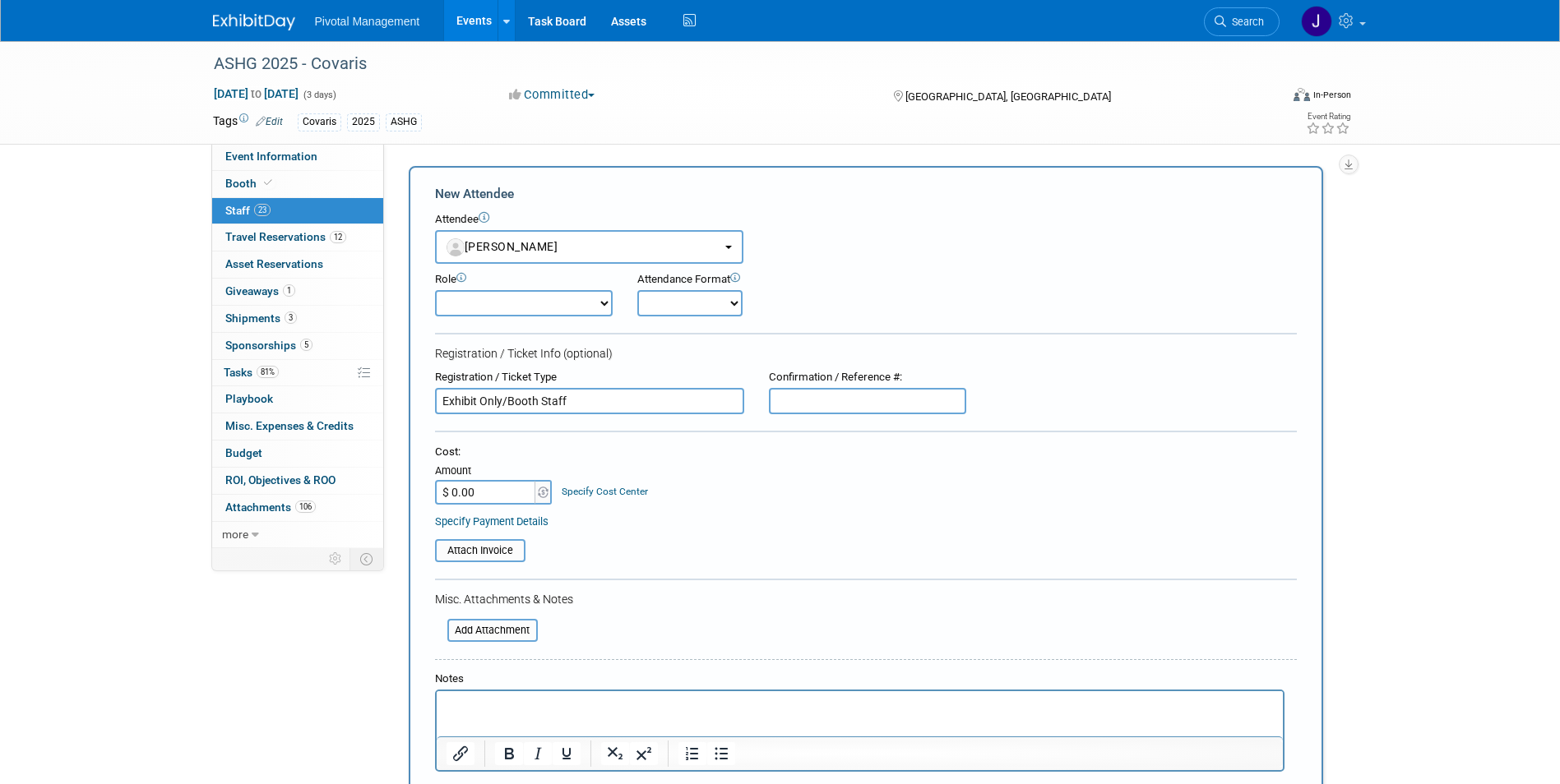
select select "1"
click at [637, 290] on select "Onsite Remote" at bounding box center [690, 303] width 106 height 27
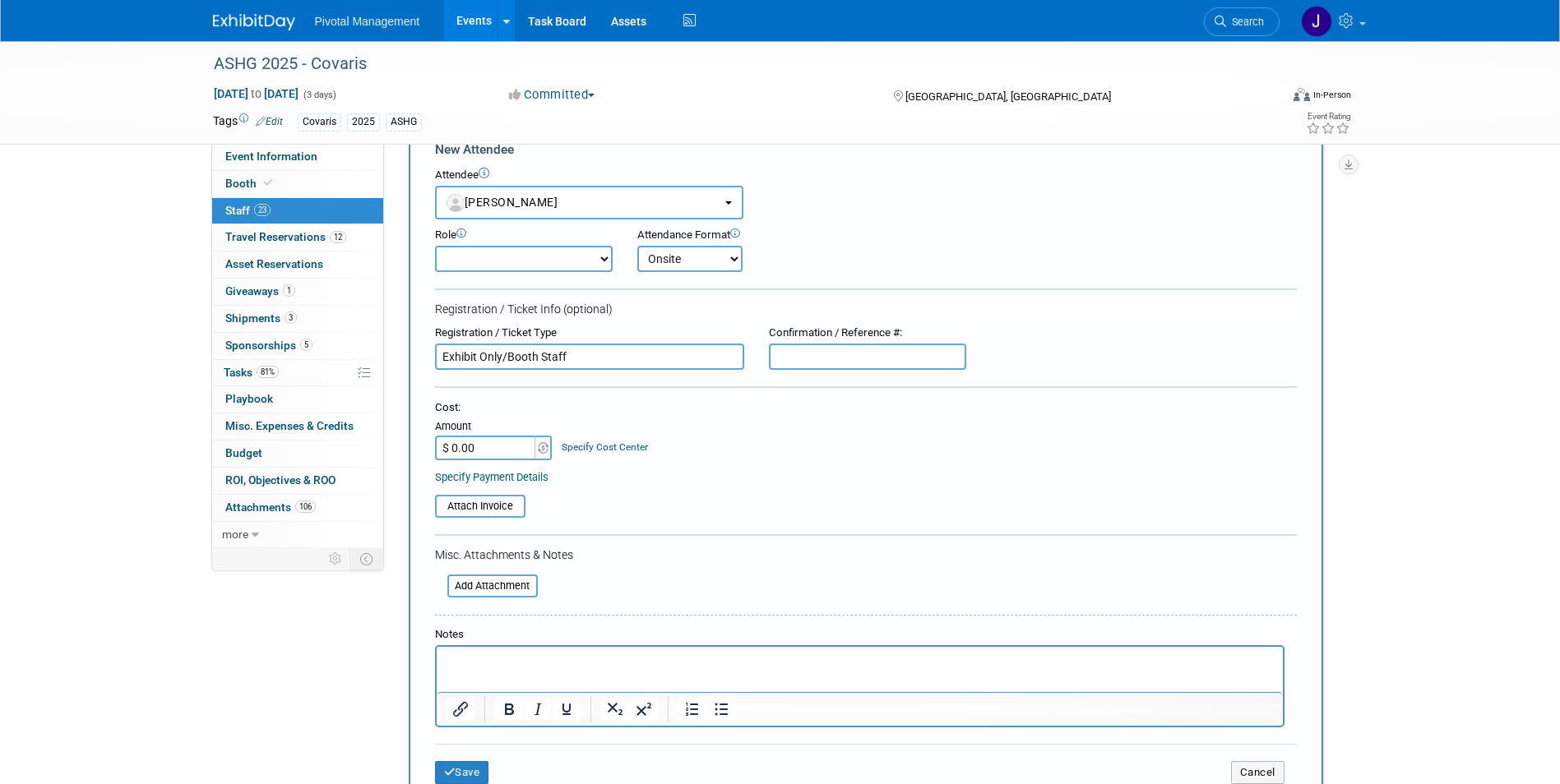
scroll to position [83, 0]
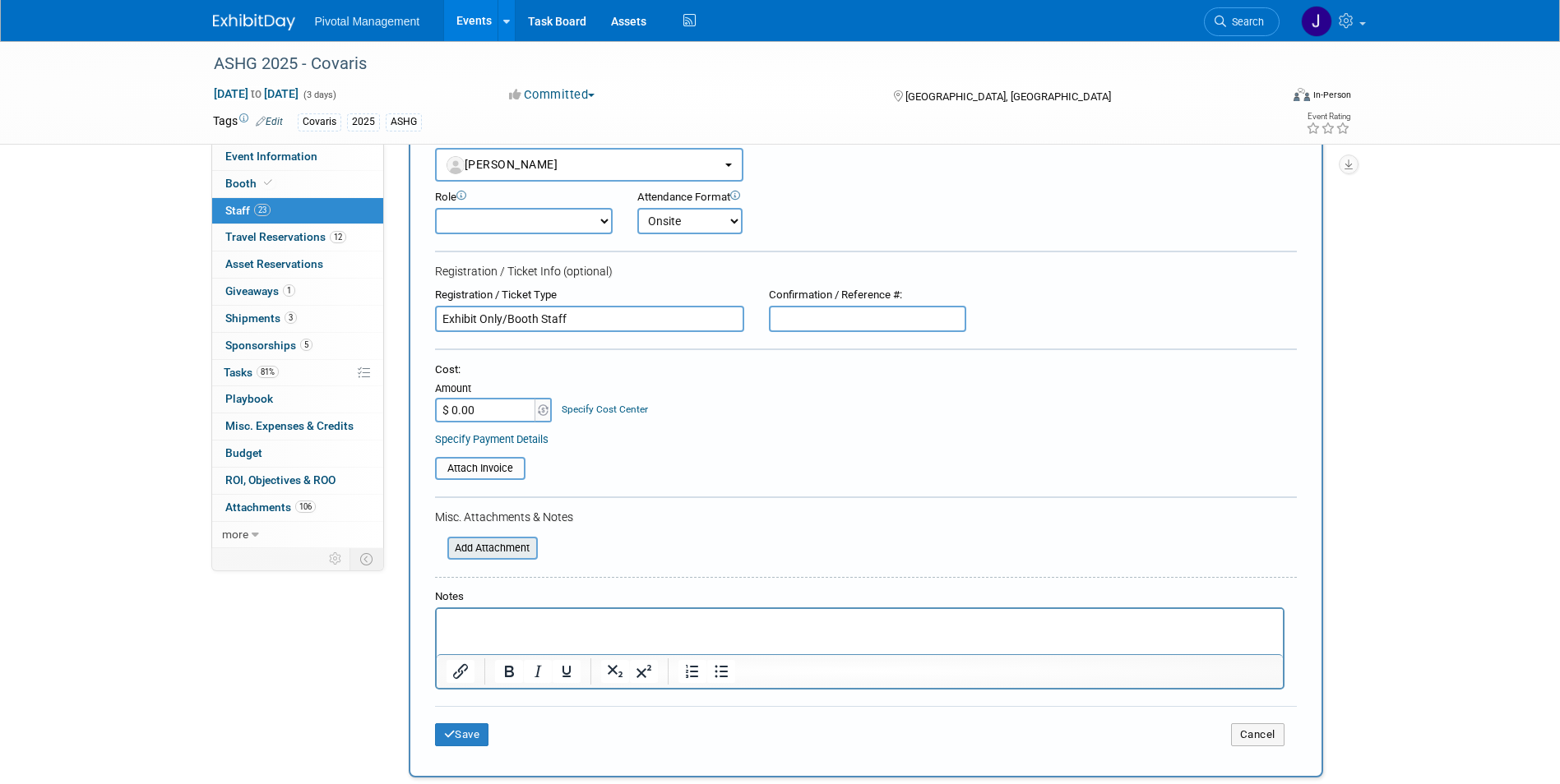
click at [513, 550] on input "file" at bounding box center [438, 548] width 196 height 19
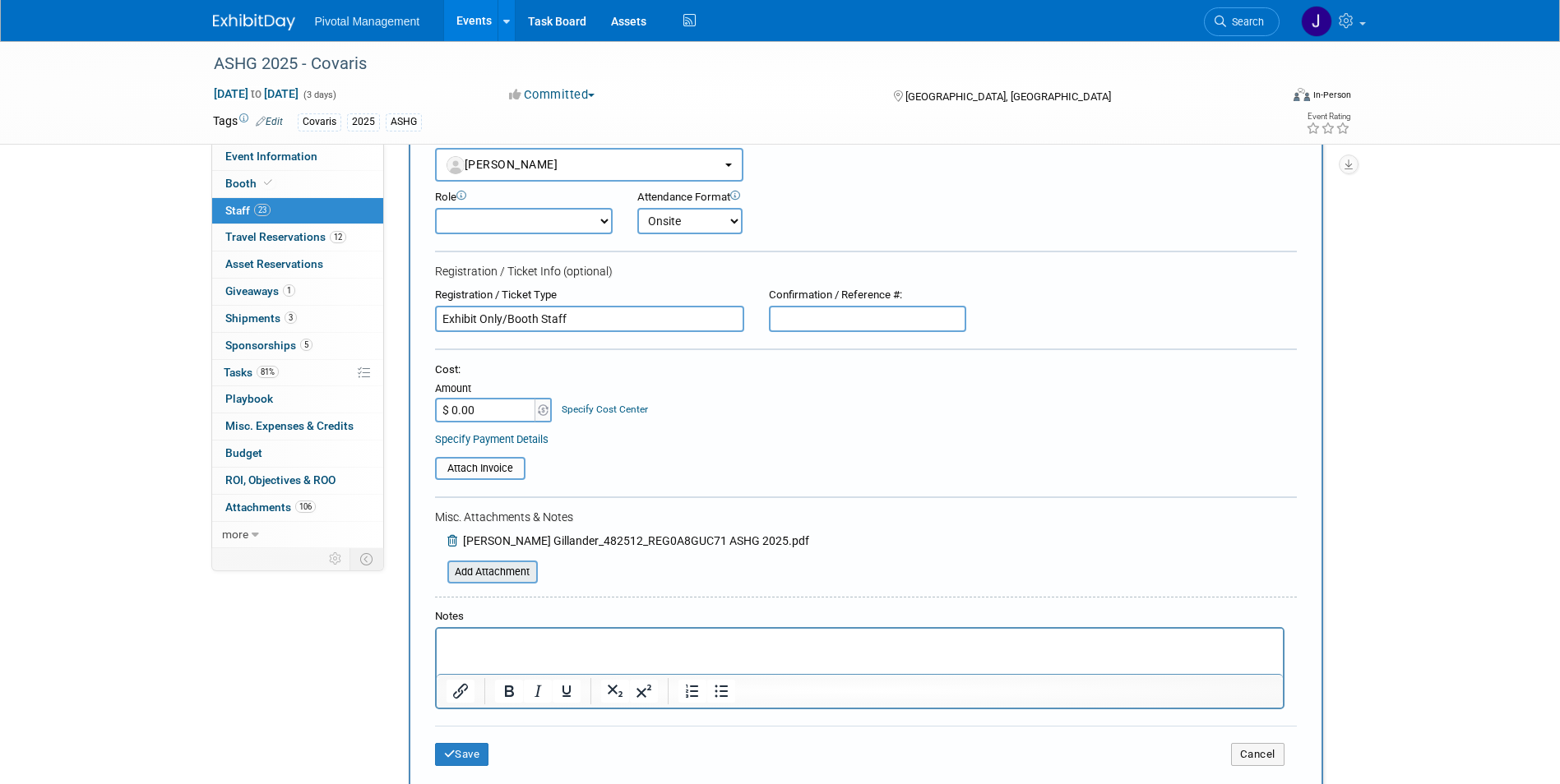
click at [504, 582] on input "file" at bounding box center [438, 572] width 196 height 19
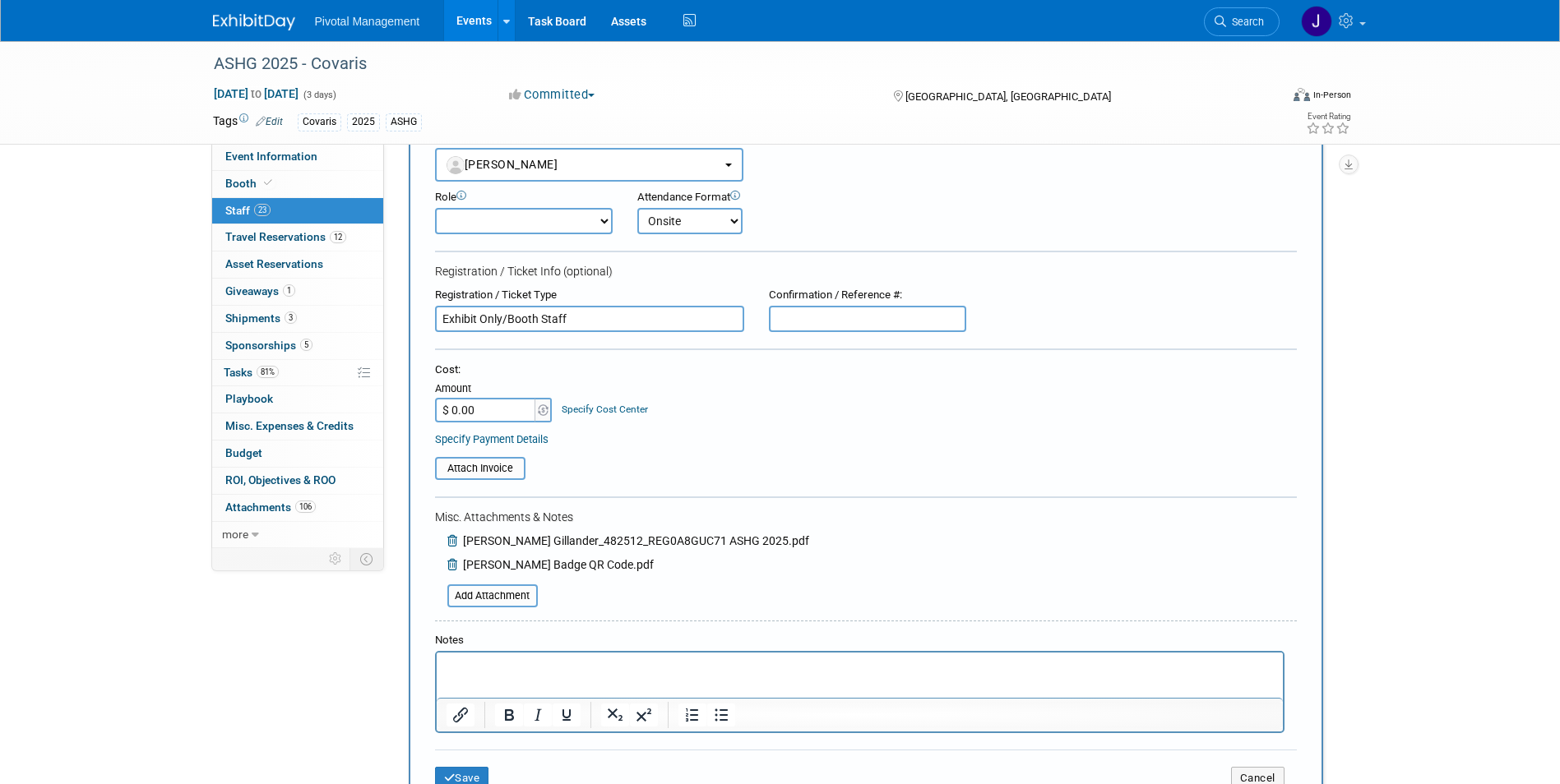
click at [512, 673] on p "Rich Text Area. Press ALT-0 for help." at bounding box center [859, 667] width 827 height 17
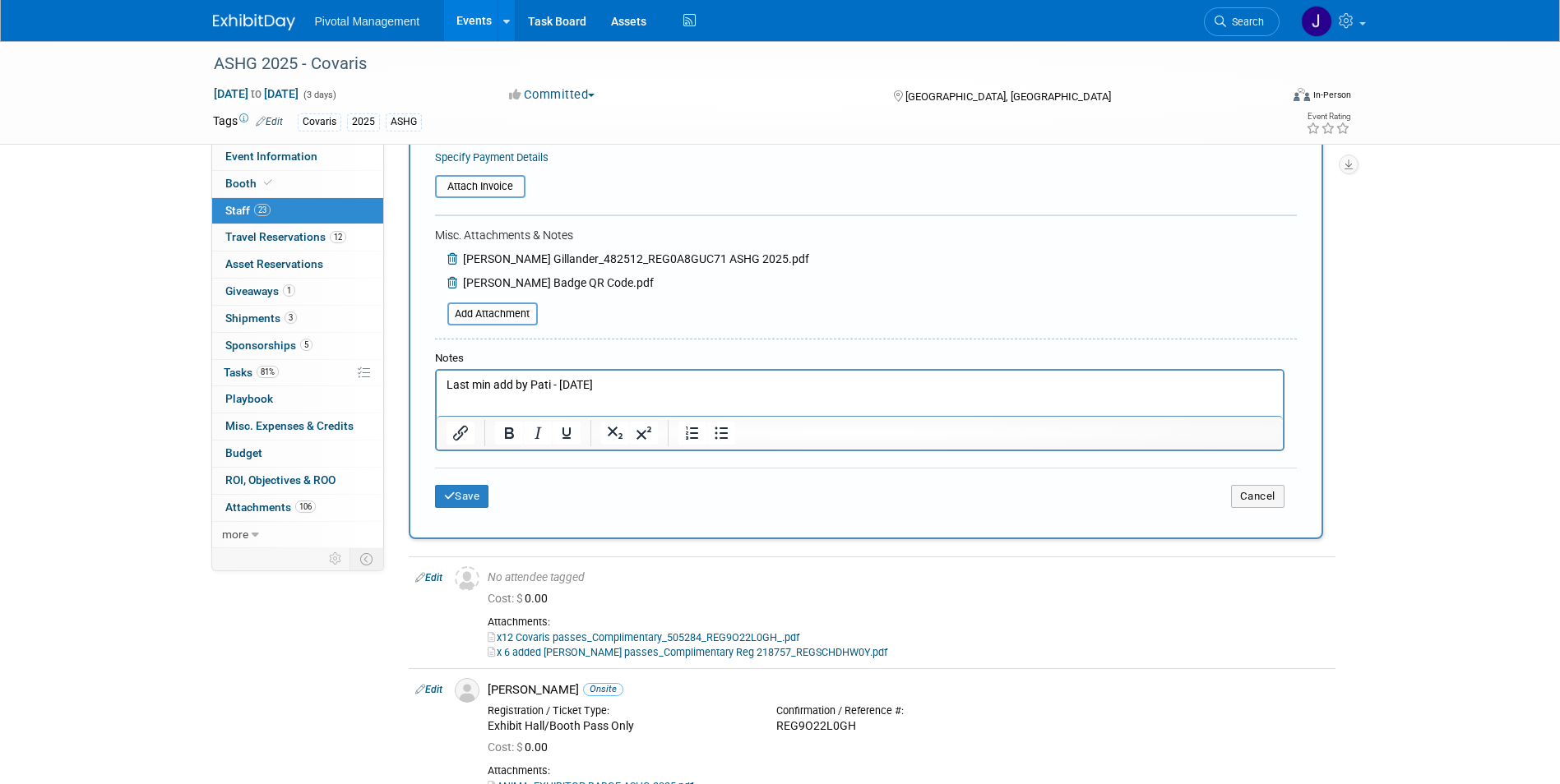
scroll to position [576, 0]
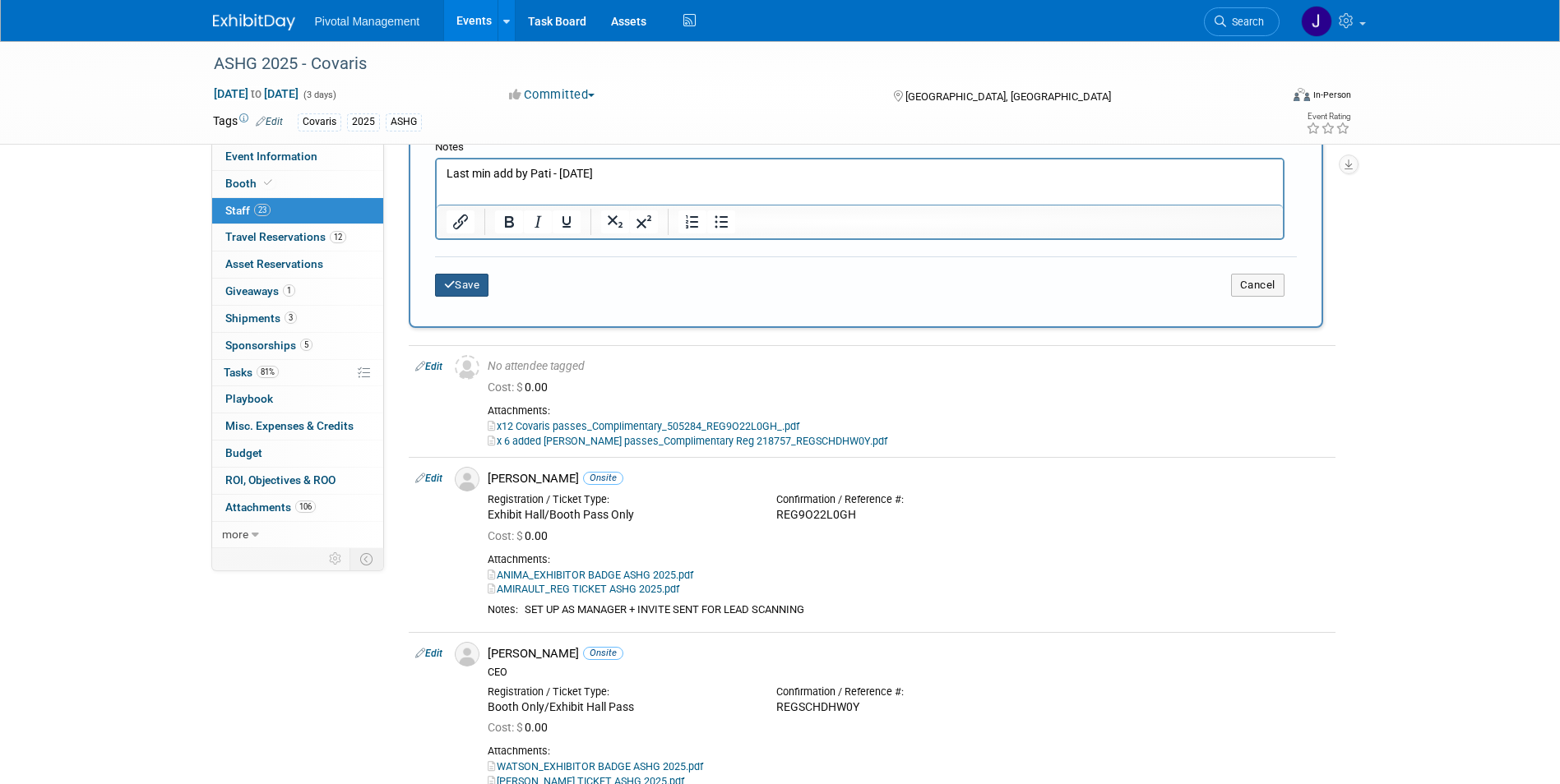
click at [466, 283] on button "Save" at bounding box center [462, 285] width 54 height 23
